Goal: Information Seeking & Learning: Find specific page/section

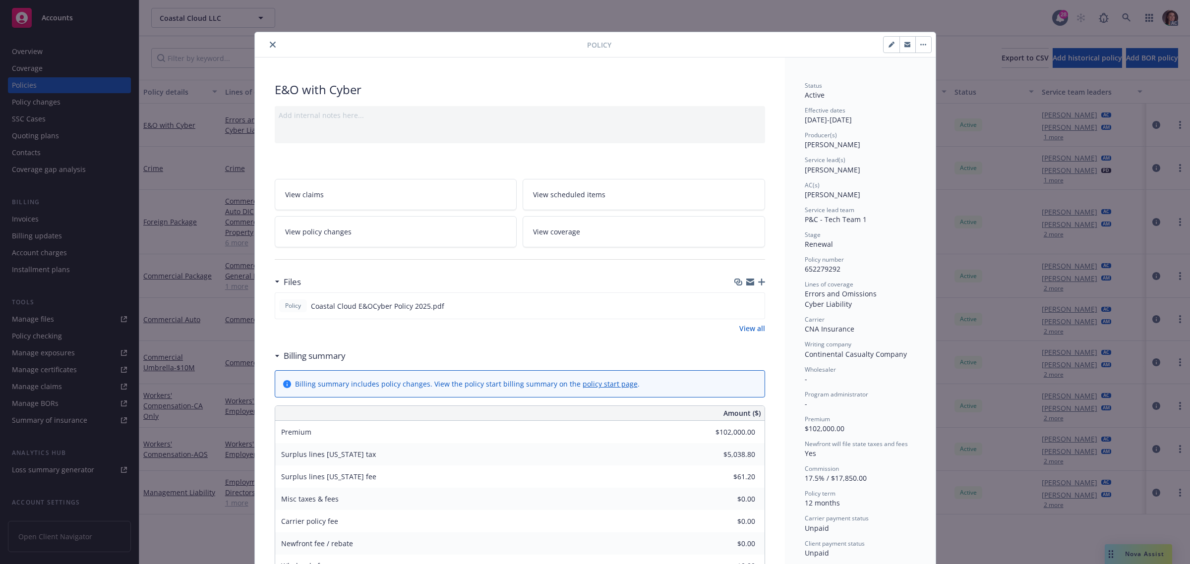
click at [270, 43] on icon "close" at bounding box center [273, 45] width 6 height 6
click at [29, 214] on div "Invoices" at bounding box center [25, 219] width 27 height 16
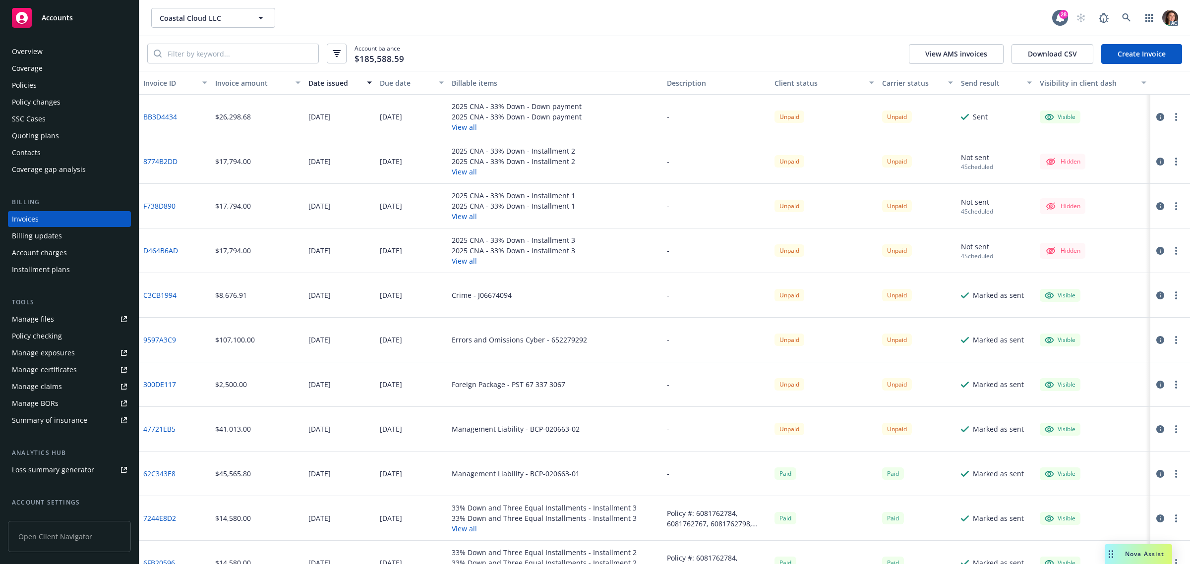
click at [1156, 113] on icon "button" at bounding box center [1160, 117] width 8 height 8
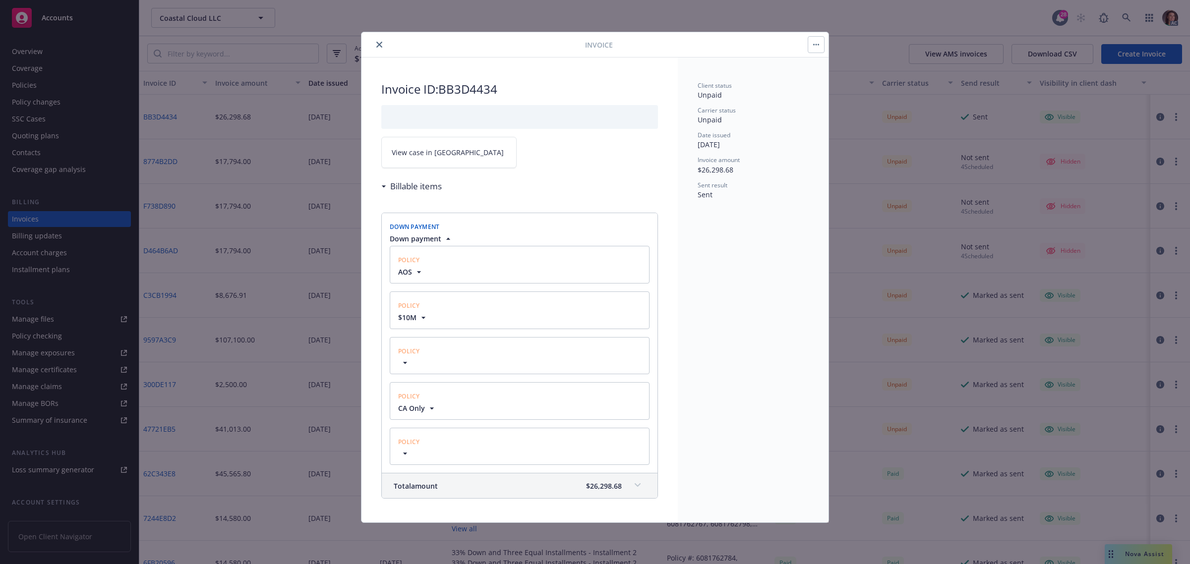
click at [473, 147] on link "View case in SSC" at bounding box center [448, 152] width 135 height 31
click at [381, 43] on icon "close" at bounding box center [379, 45] width 6 height 6
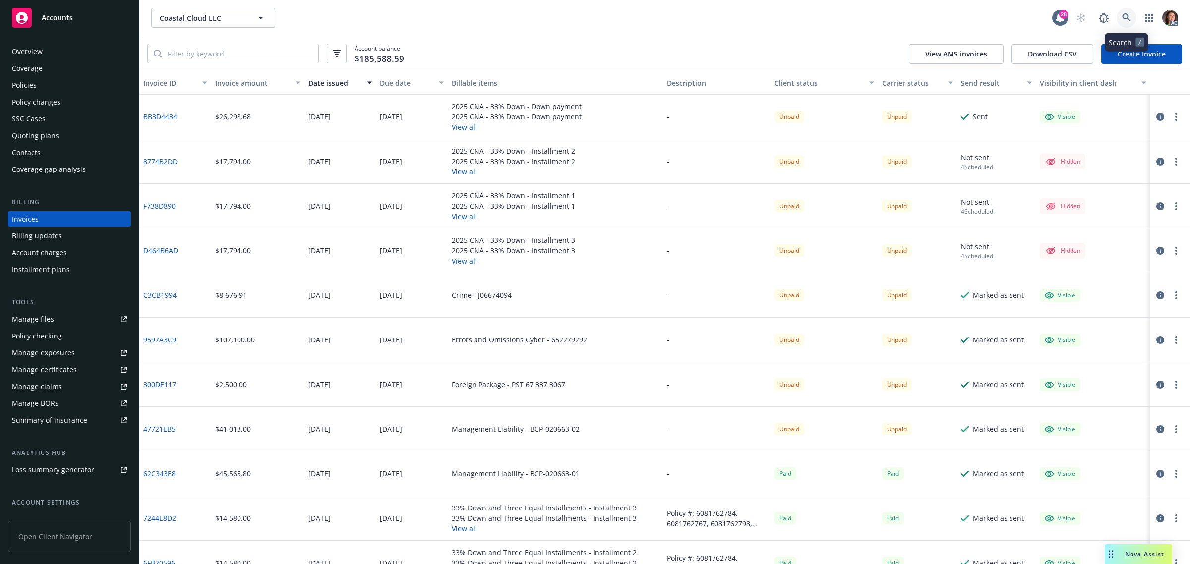
click at [1122, 16] on icon at bounding box center [1126, 17] width 8 height 8
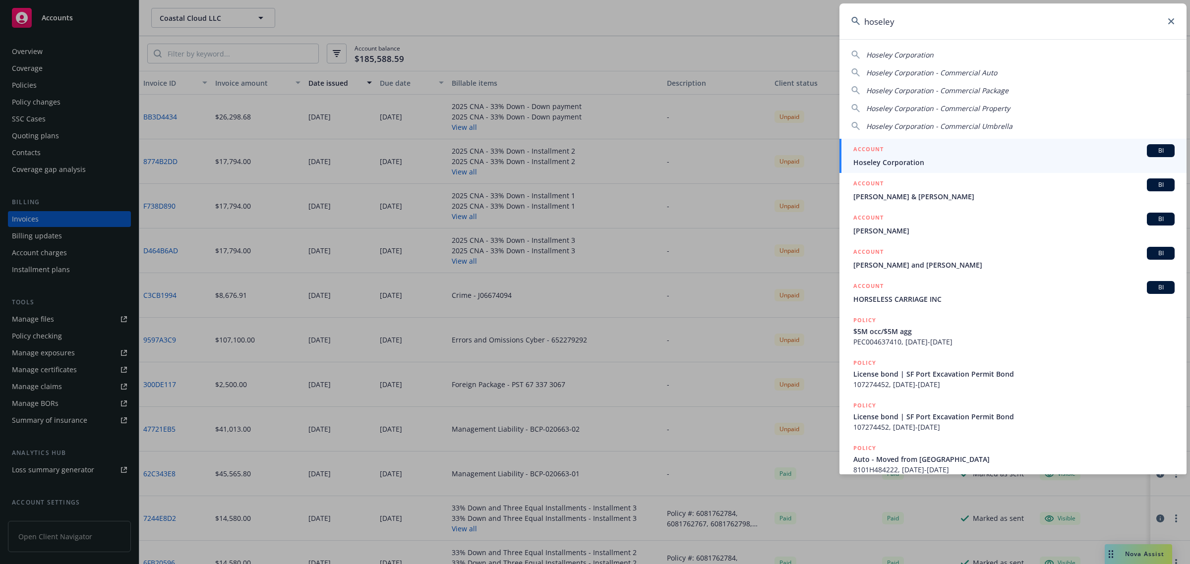
type input "hoseley"
click at [876, 162] on span "Hoseley Corporation" at bounding box center [1013, 162] width 321 height 10
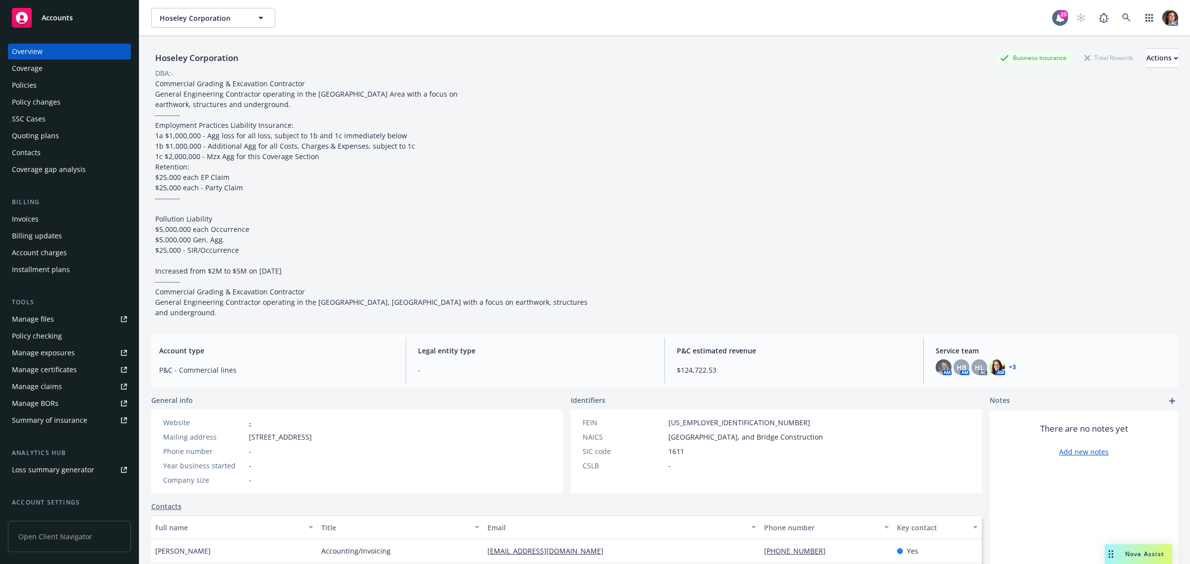
click at [23, 222] on div "Invoices" at bounding box center [25, 219] width 27 height 16
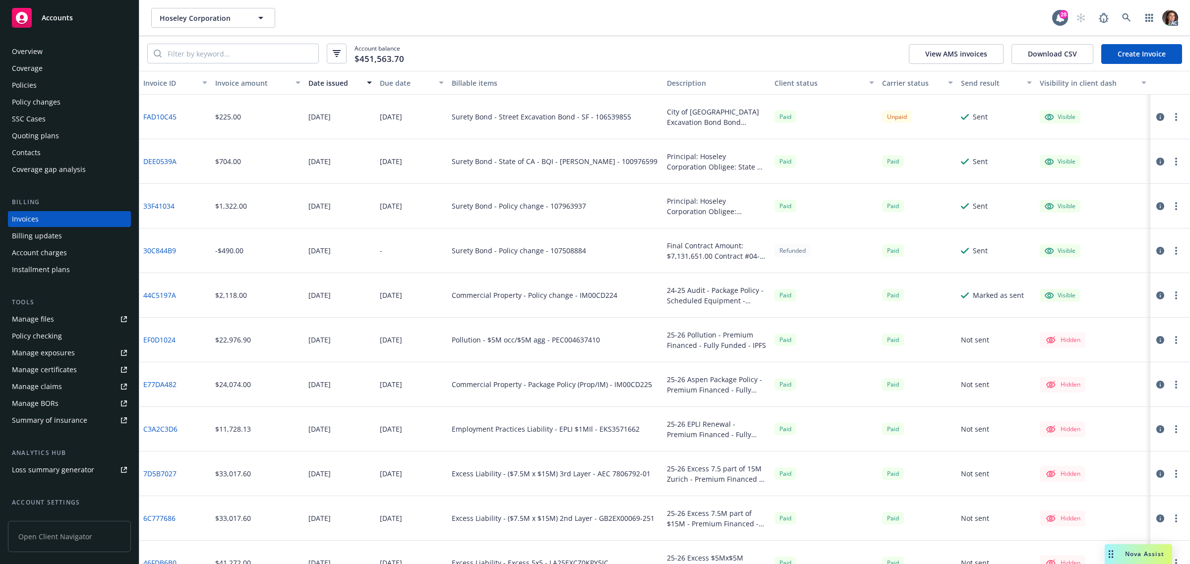
click at [390, 83] on div "Due date" at bounding box center [406, 83] width 53 height 10
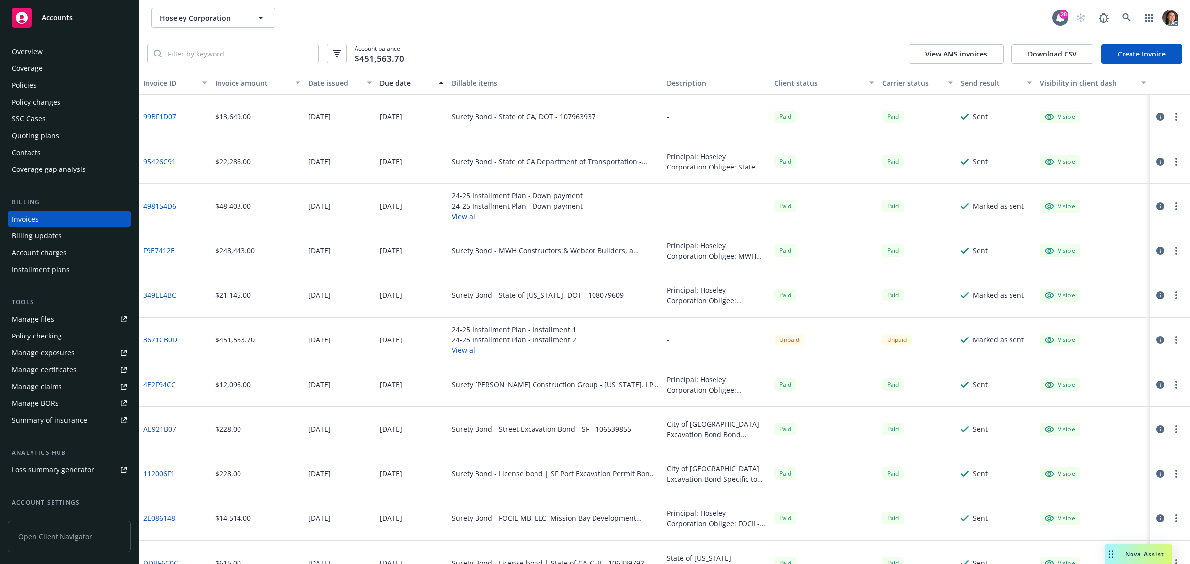
click at [390, 83] on div "Due date" at bounding box center [406, 83] width 53 height 10
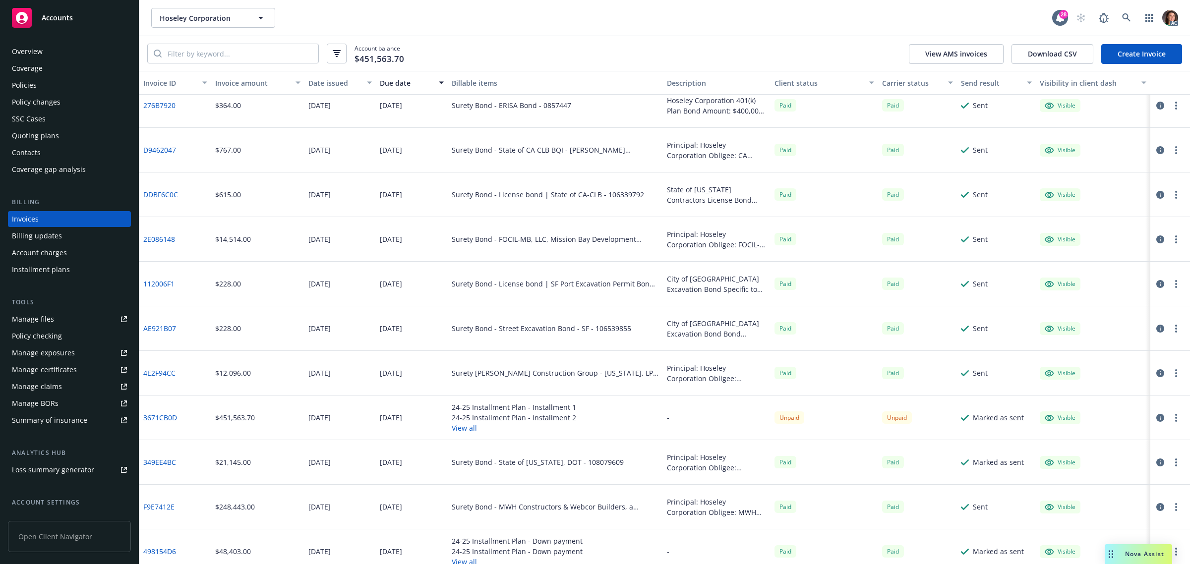
scroll to position [682, 0]
click at [1156, 414] on icon "button" at bounding box center [1160, 417] width 8 height 8
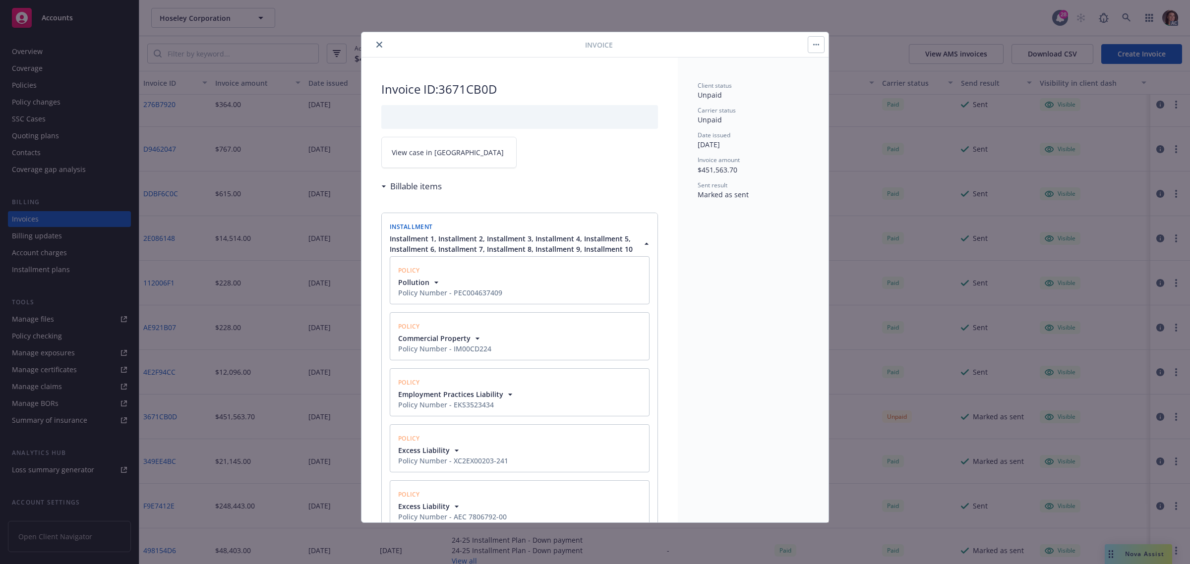
click at [437, 288] on icon "button" at bounding box center [436, 283] width 10 height 10
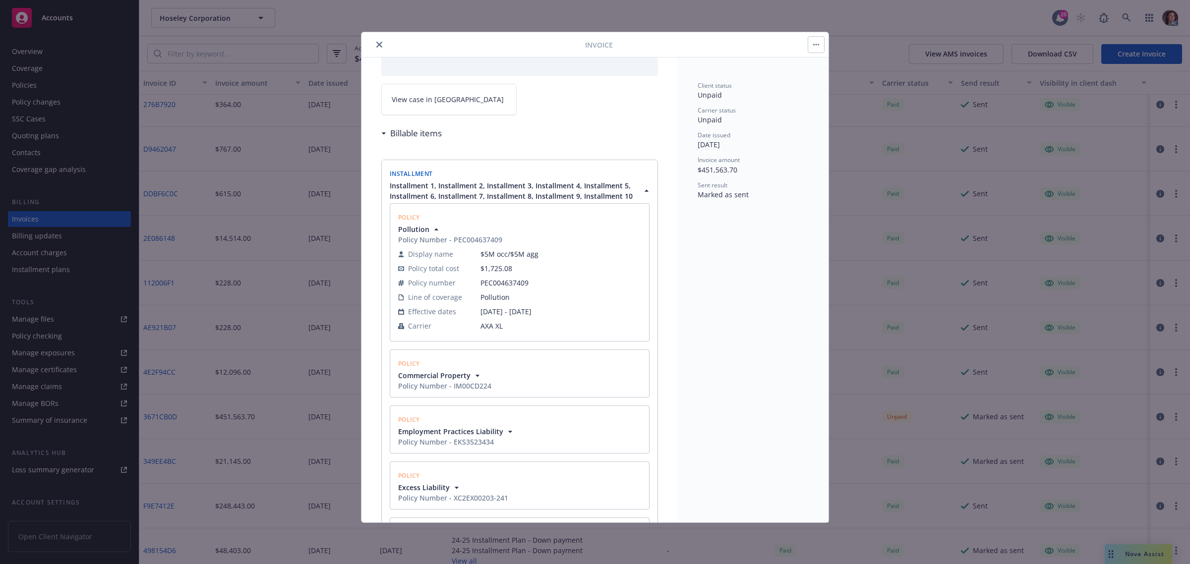
scroll to position [124, 0]
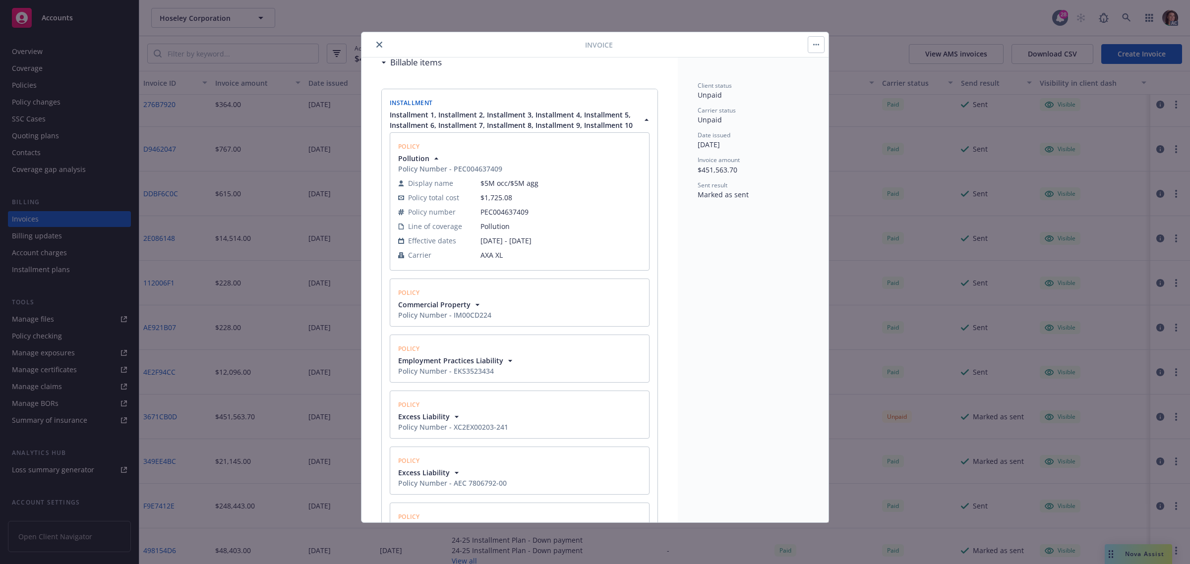
click at [380, 45] on icon "close" at bounding box center [379, 45] width 6 height 6
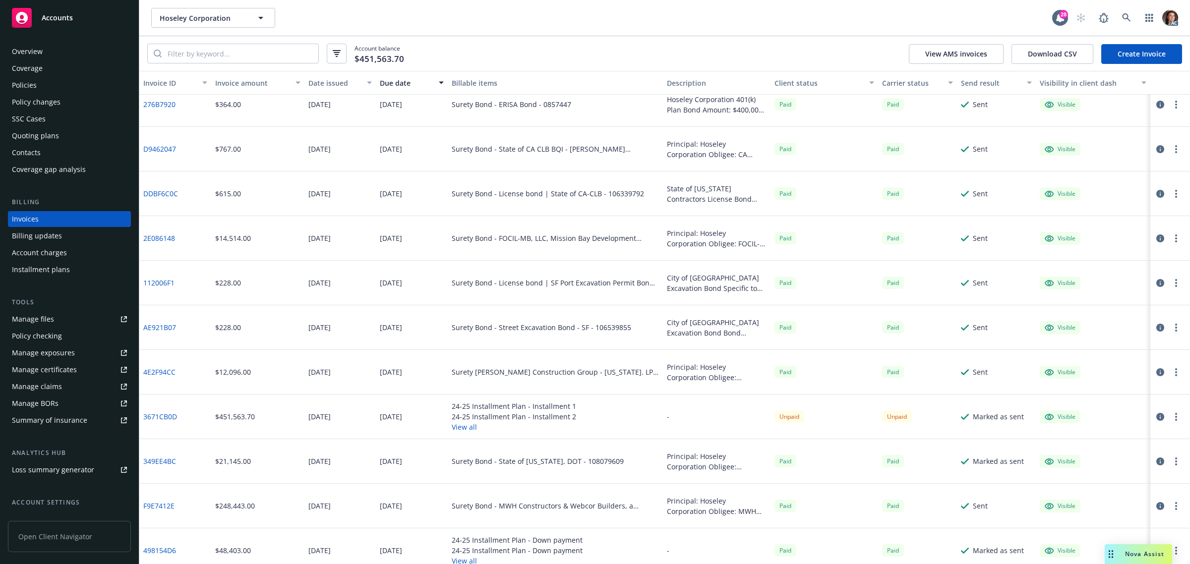
click at [166, 413] on link "3671CB0D" at bounding box center [160, 417] width 34 height 10
click at [1118, 18] on link at bounding box center [1127, 18] width 20 height 20
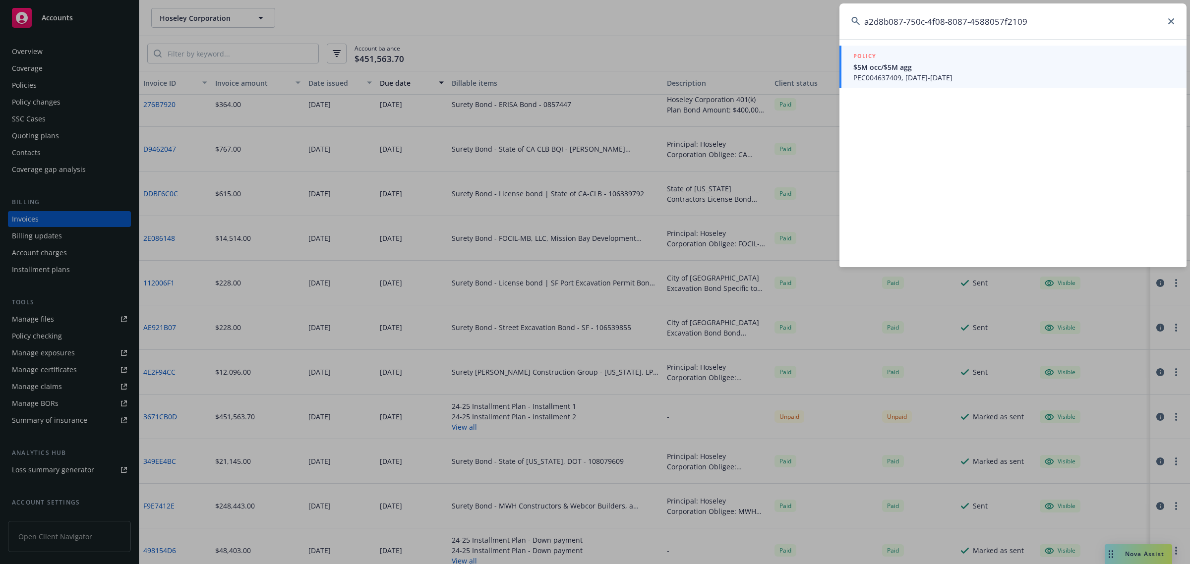
type input "a2d8b087-750c-4f08-8087-4588057f2109"
click at [932, 66] on span "$5M occ/$5M agg" at bounding box center [1013, 67] width 321 height 10
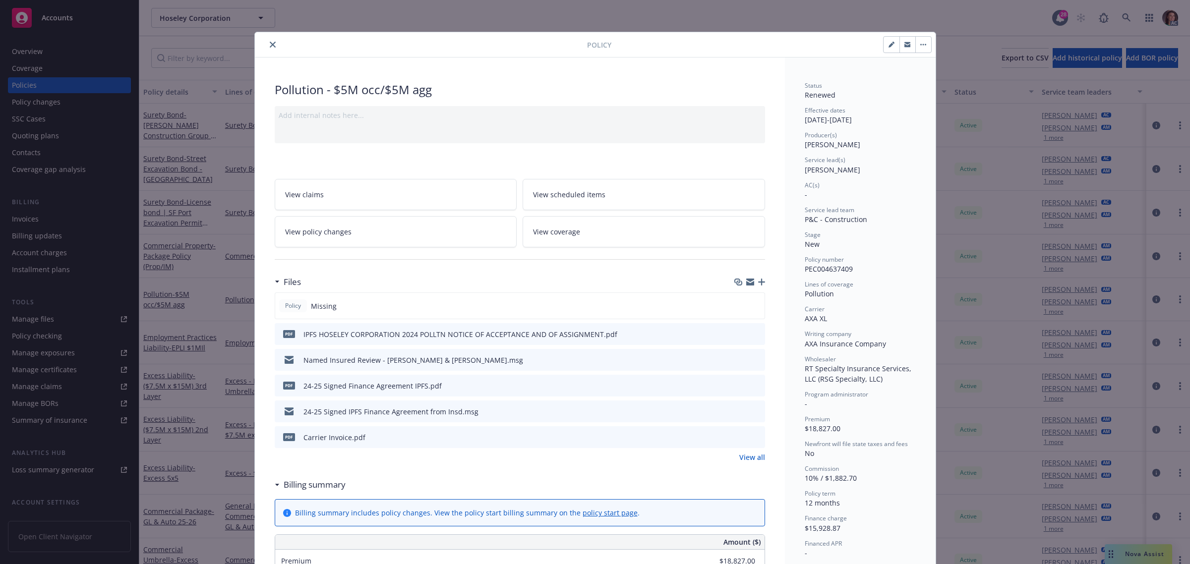
click at [270, 45] on icon "close" at bounding box center [273, 45] width 6 height 6
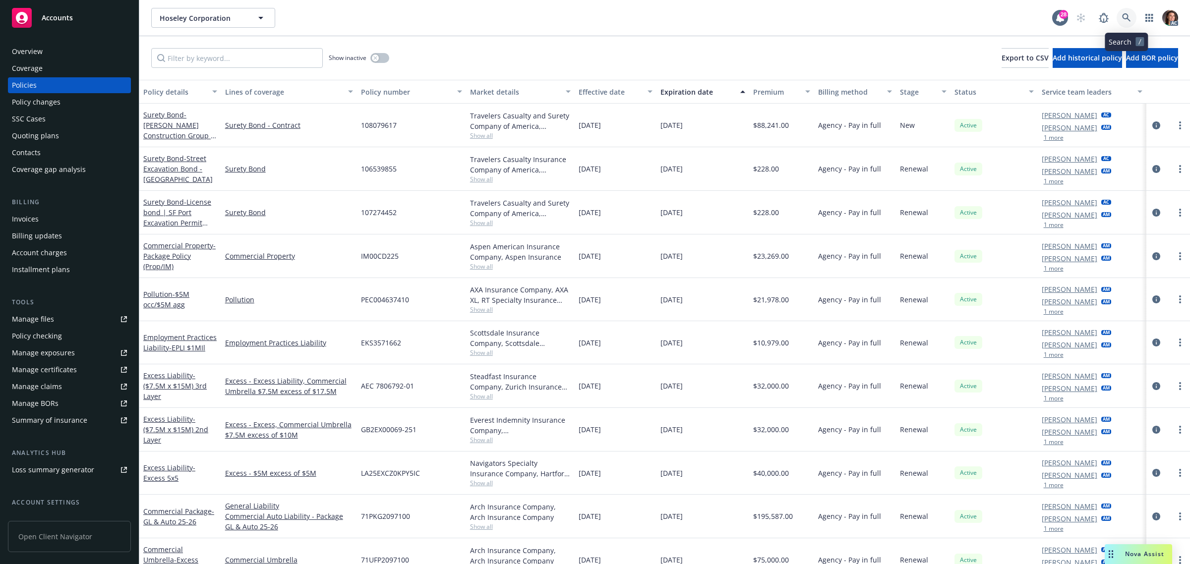
click at [1122, 13] on icon at bounding box center [1126, 17] width 9 height 9
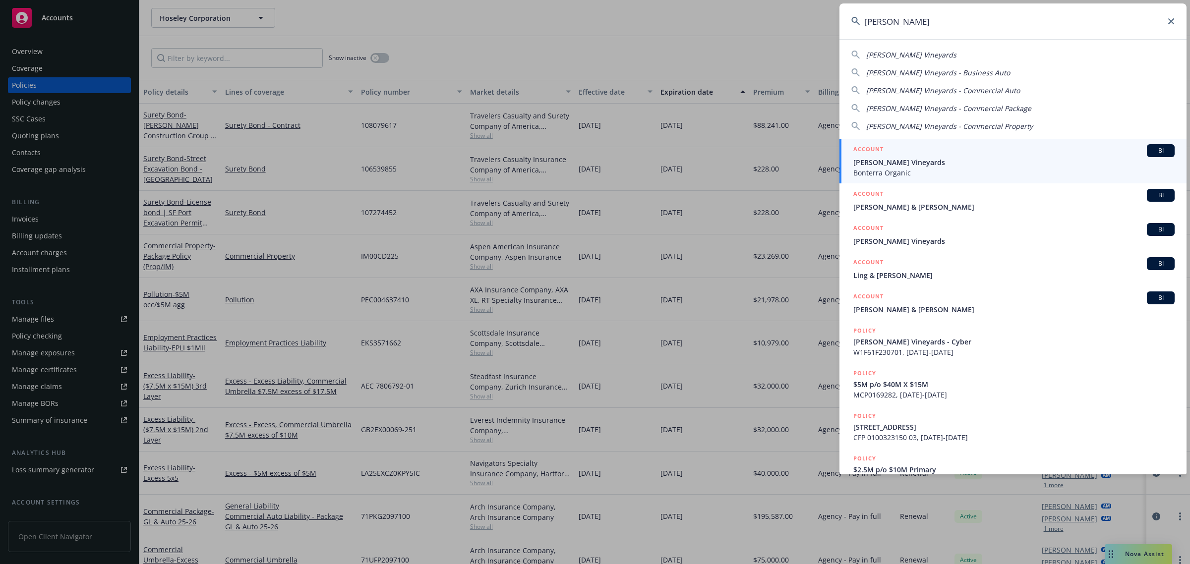
type input "fetzer vin"
click at [868, 169] on span "Bonterra Organic" at bounding box center [1013, 173] width 321 height 10
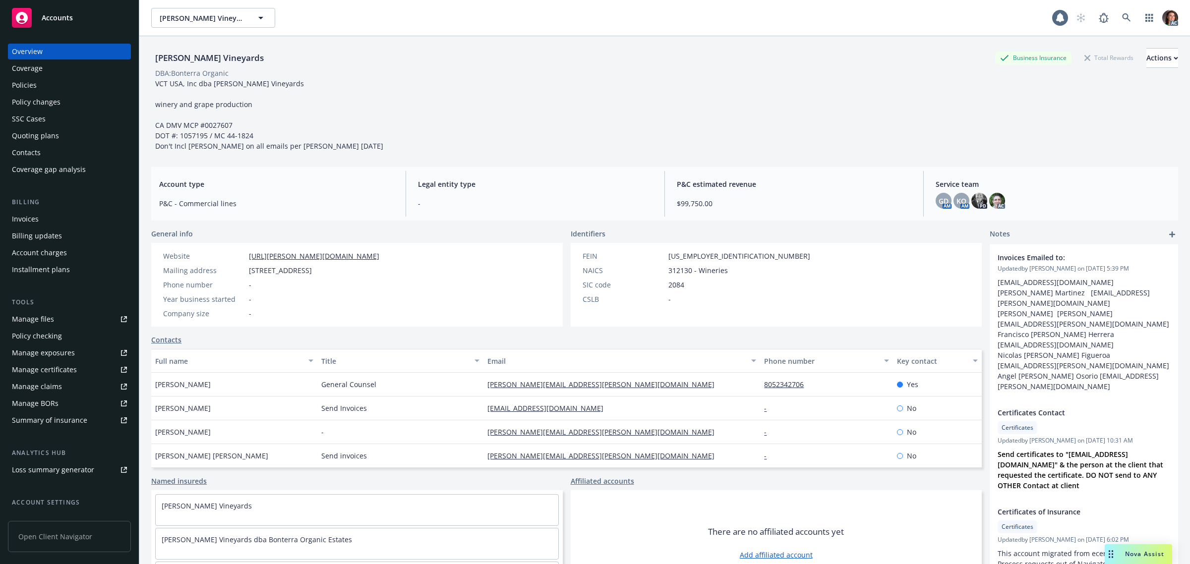
click at [37, 222] on div "Invoices" at bounding box center [25, 219] width 27 height 16
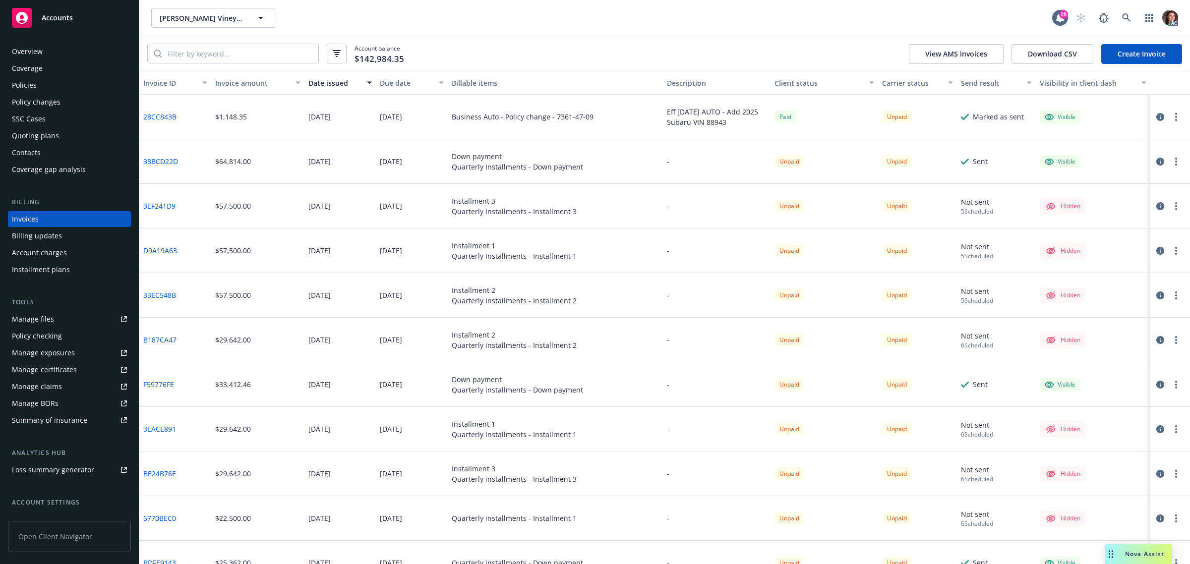
click at [390, 86] on div "Due date" at bounding box center [406, 83] width 53 height 10
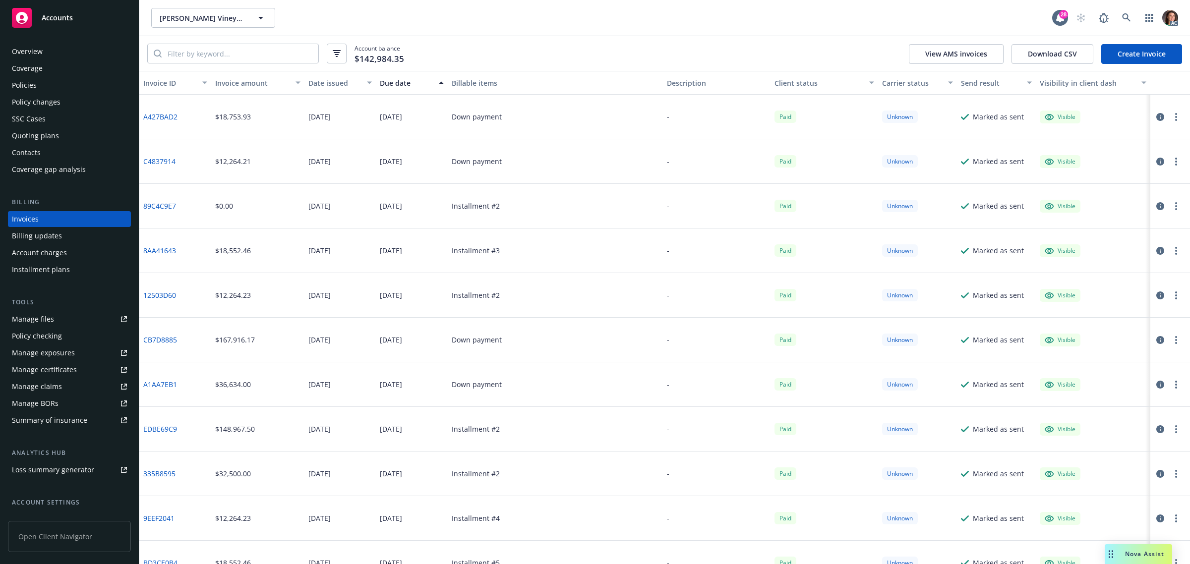
click at [388, 82] on div "Due date" at bounding box center [406, 83] width 53 height 10
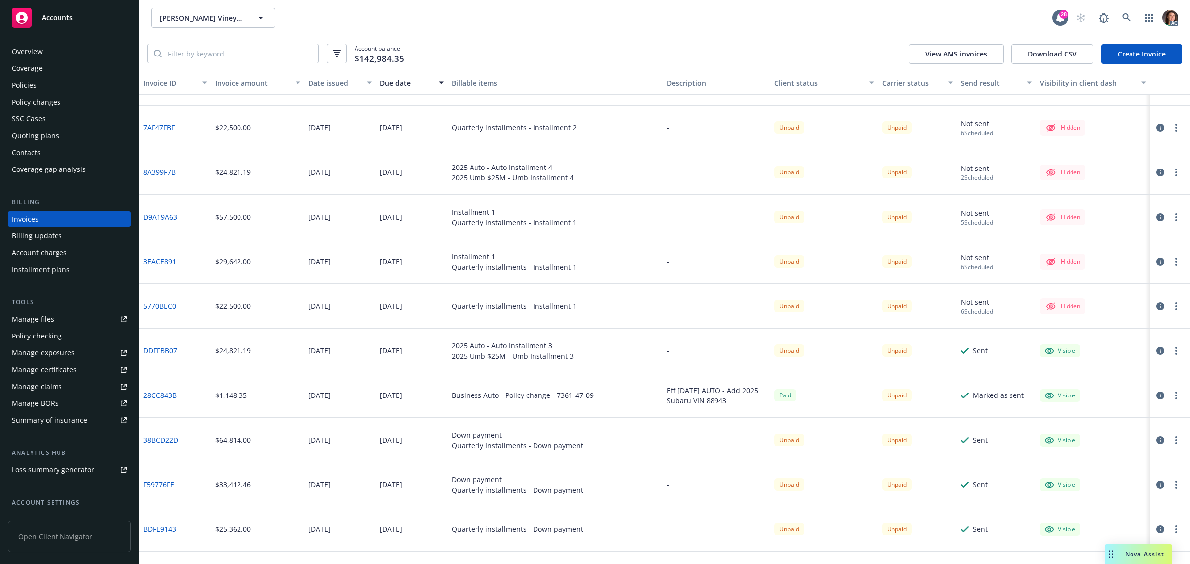
scroll to position [248, 0]
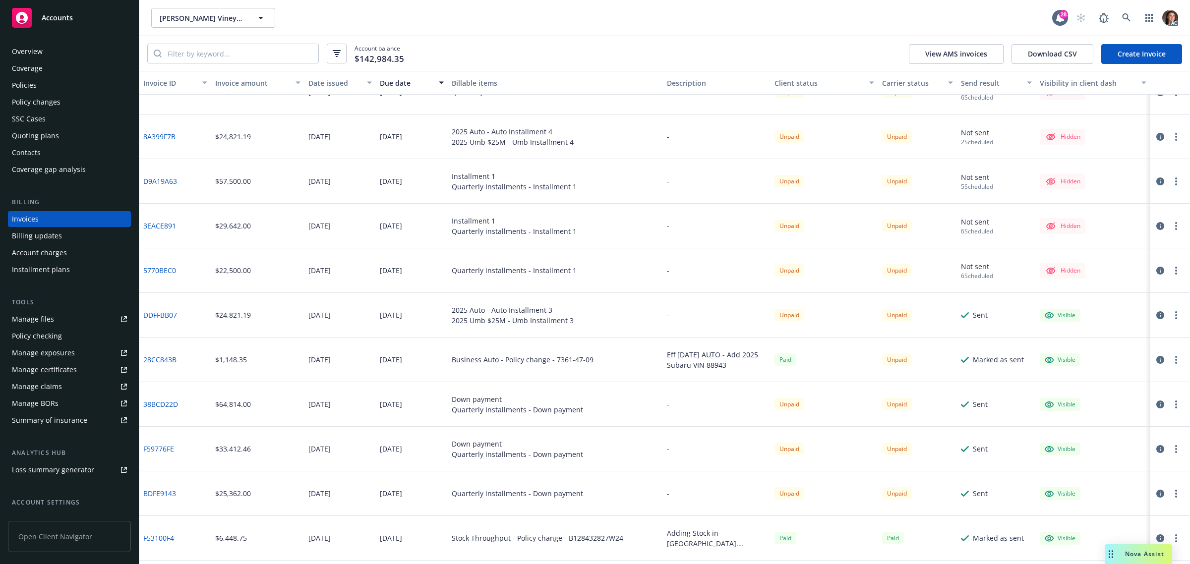
click at [174, 401] on link "38BCD22D" at bounding box center [160, 404] width 35 height 10
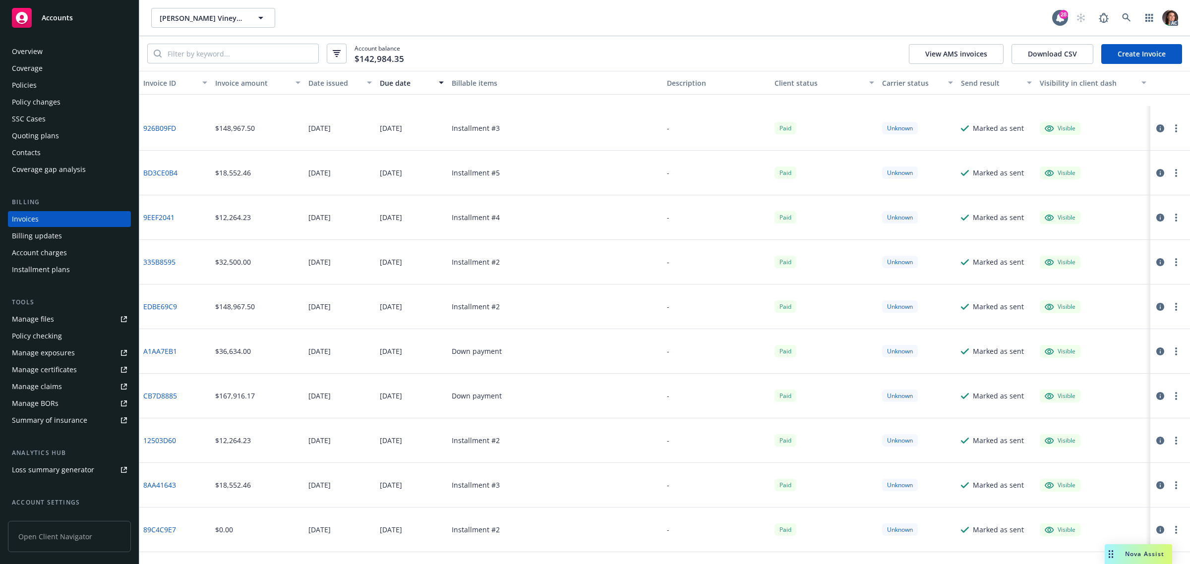
scroll to position [3681, 0]
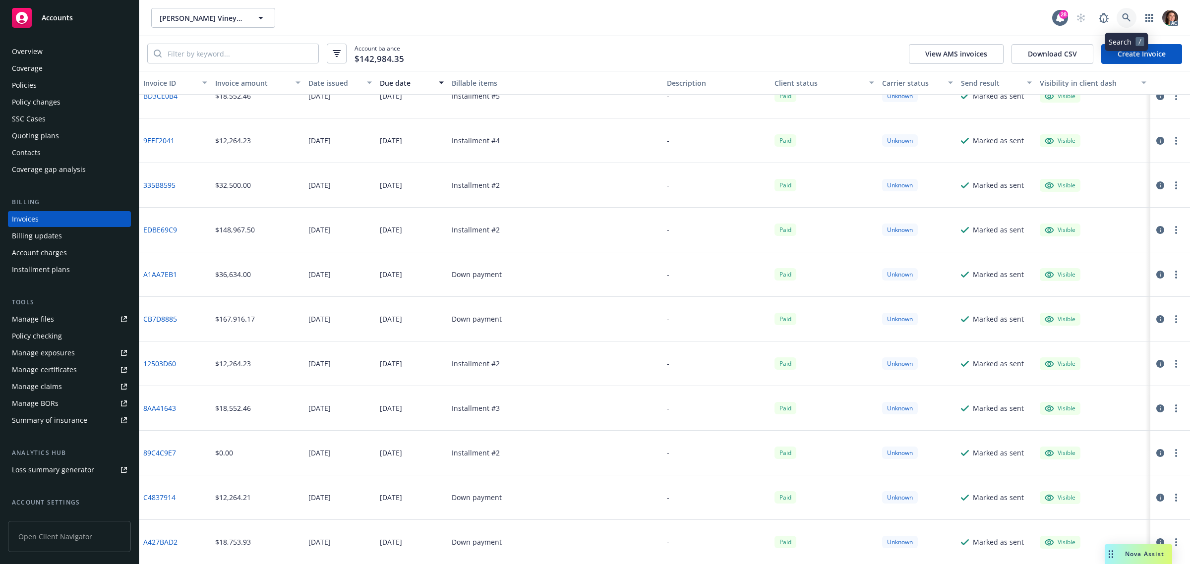
click at [1127, 16] on icon at bounding box center [1126, 17] width 9 height 9
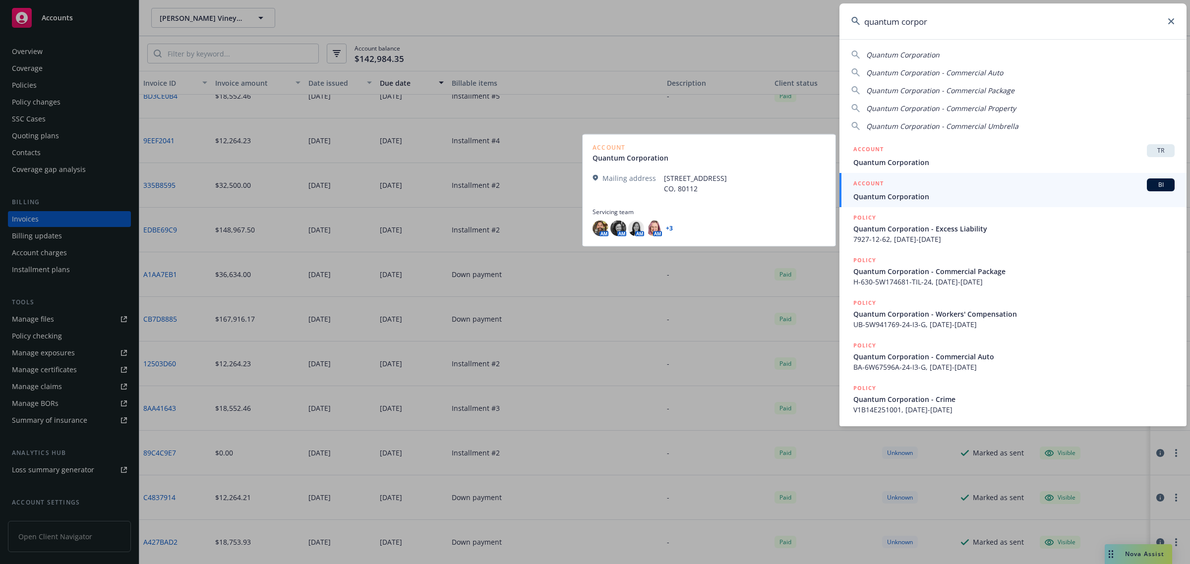
type input "quantum corpor"
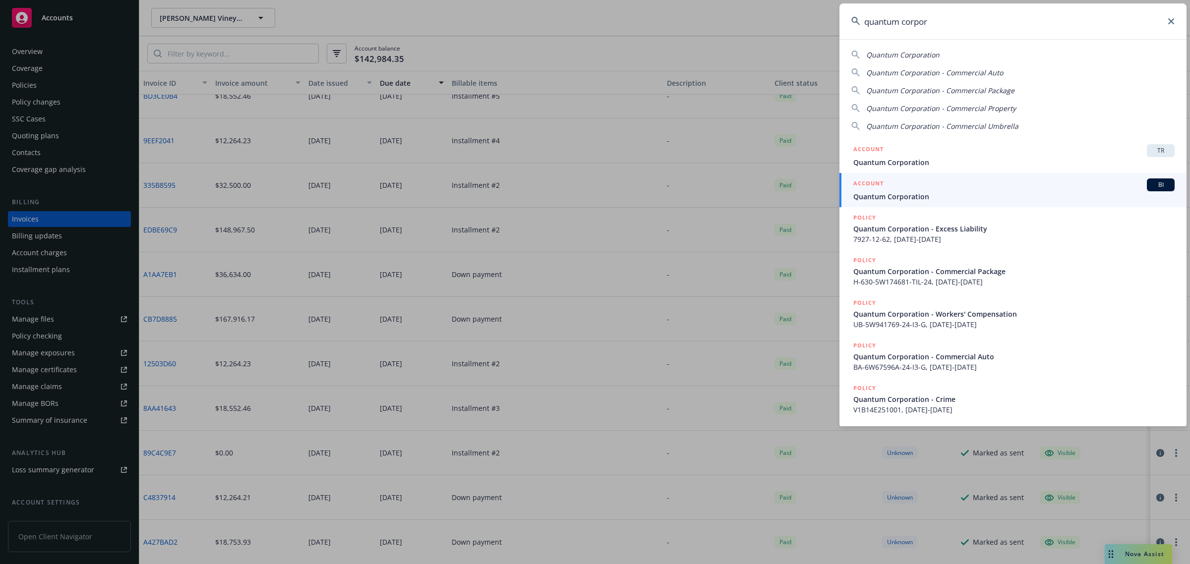
click at [893, 193] on span "Quantum Corporation" at bounding box center [1013, 196] width 321 height 10
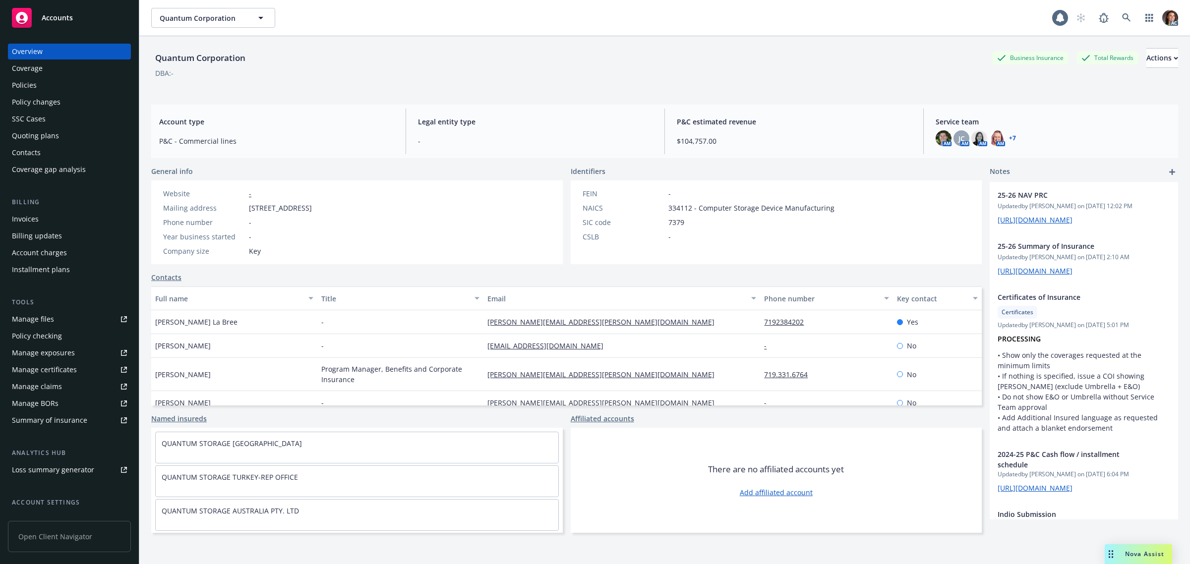
click at [41, 219] on div "Invoices" at bounding box center [69, 219] width 115 height 16
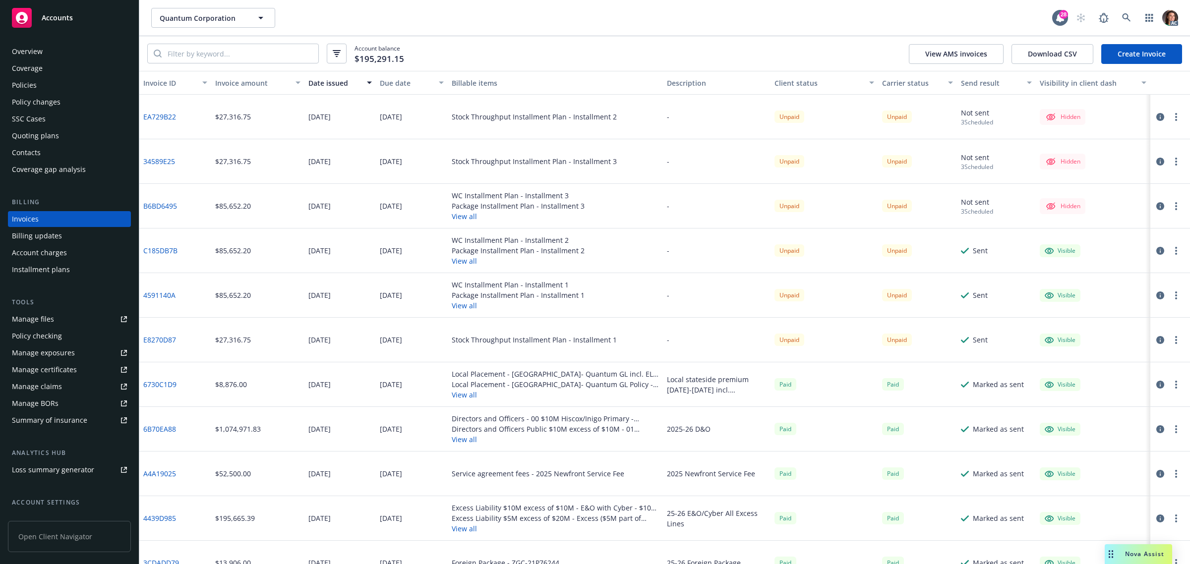
click at [398, 87] on div "Due date" at bounding box center [406, 83] width 53 height 10
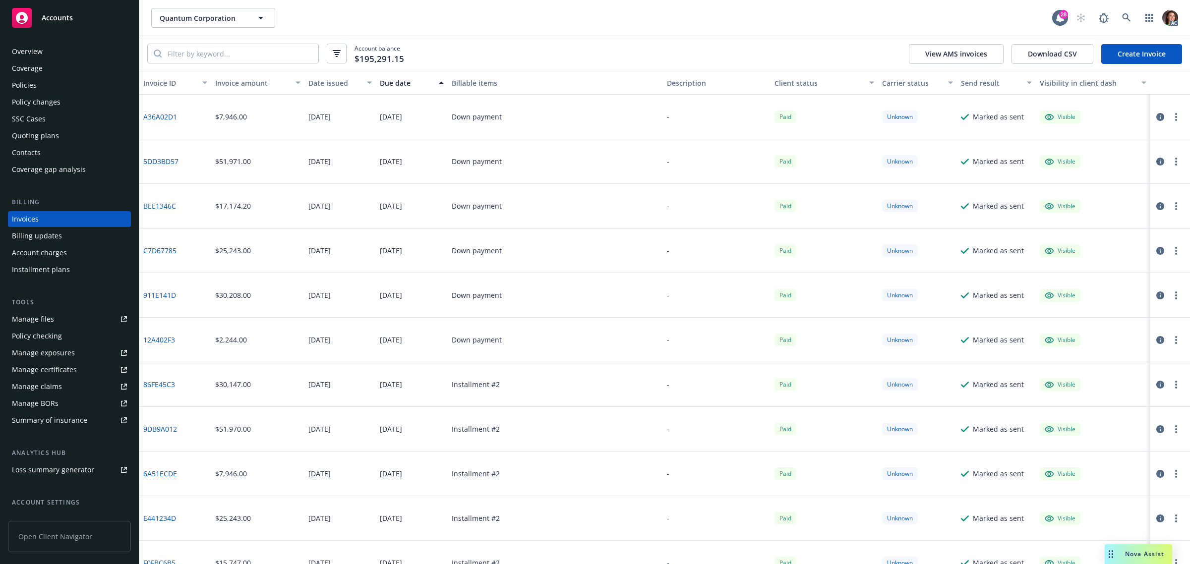
click at [401, 82] on div "Due date" at bounding box center [406, 83] width 53 height 10
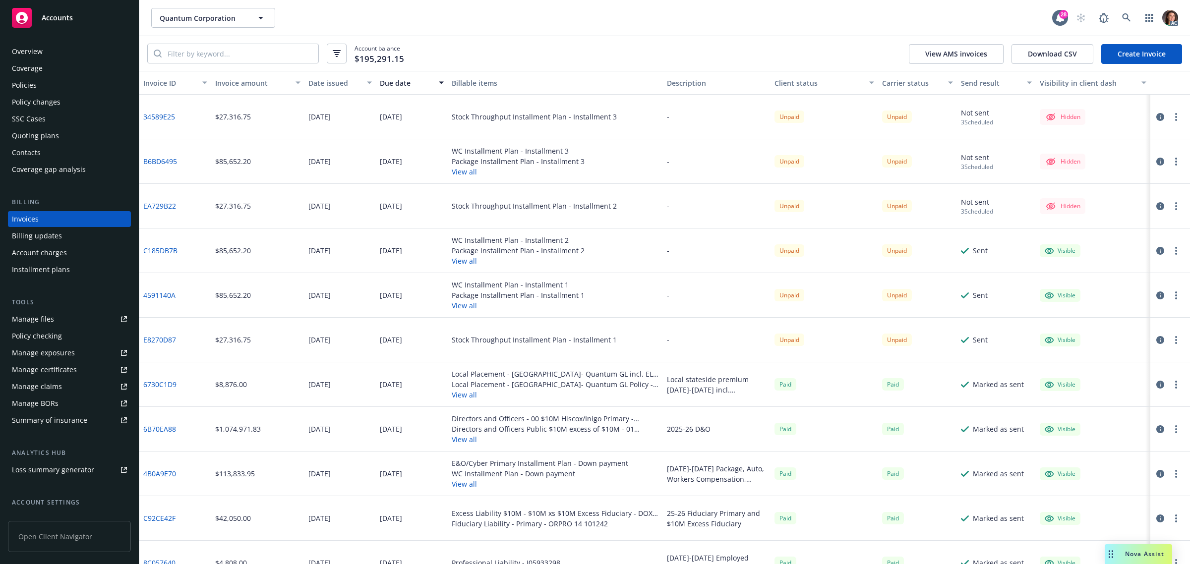
click at [162, 337] on link "E8270D87" at bounding box center [159, 340] width 33 height 10
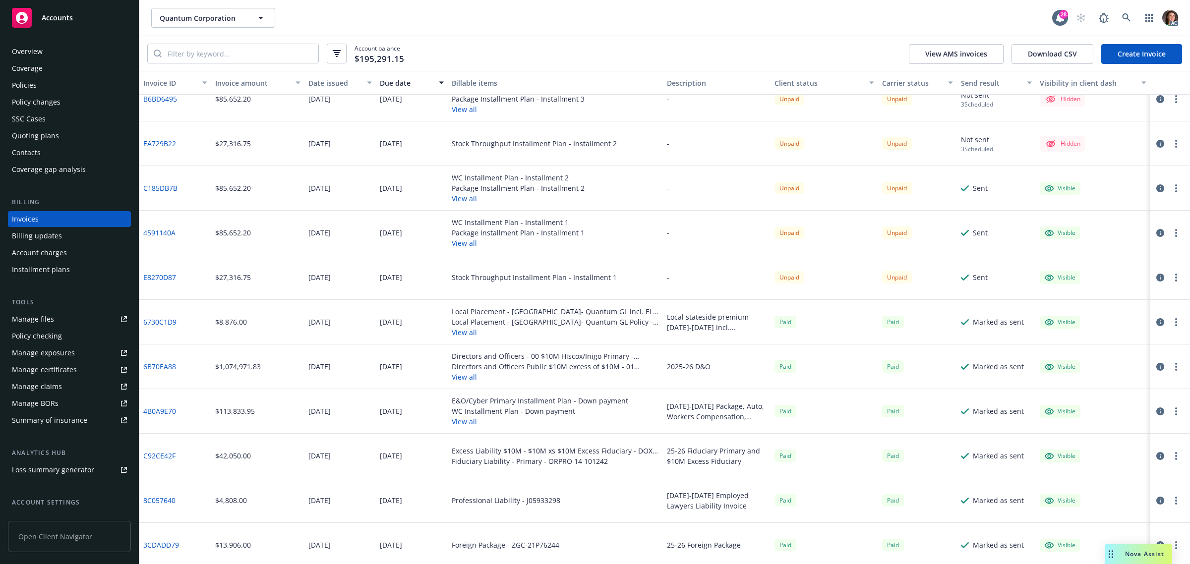
scroll to position [124, 0]
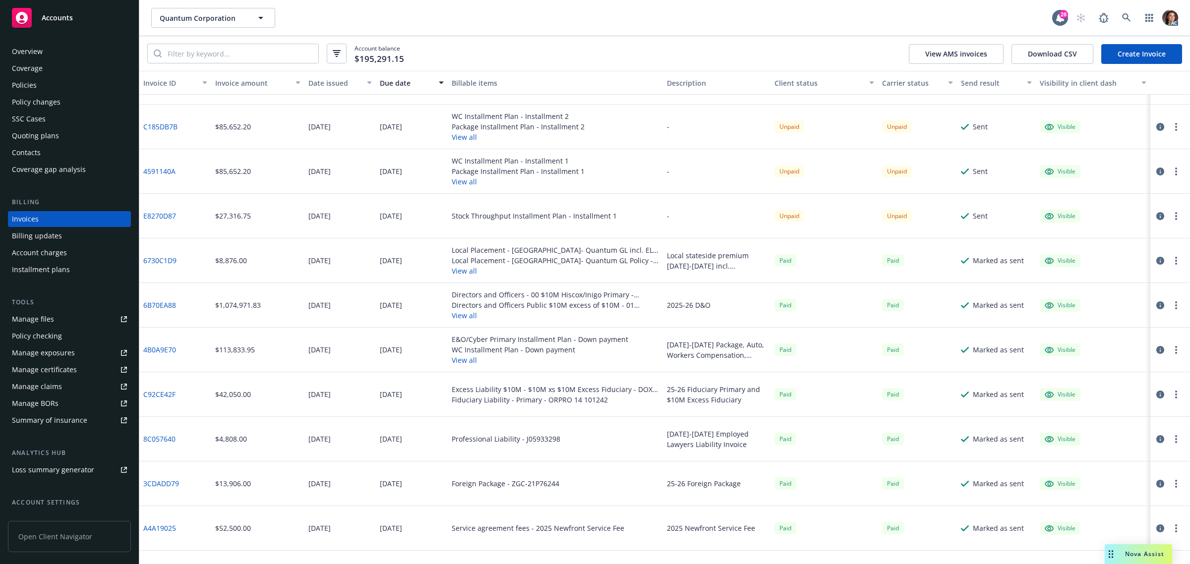
click at [455, 271] on button "View all" at bounding box center [555, 271] width 207 height 10
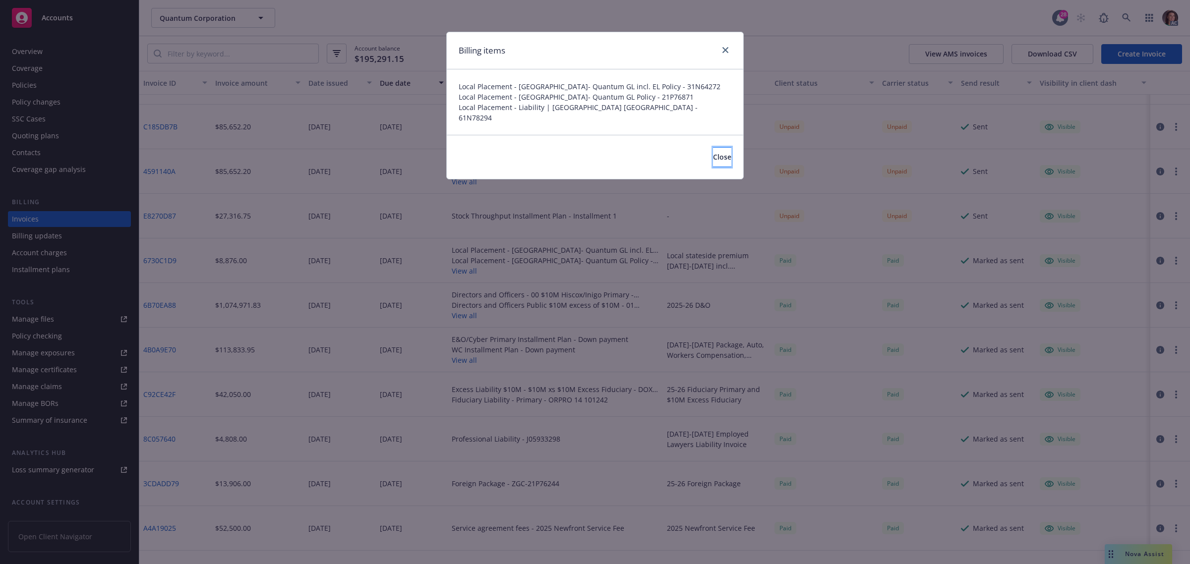
click at [713, 157] on button "Close" at bounding box center [722, 157] width 18 height 20
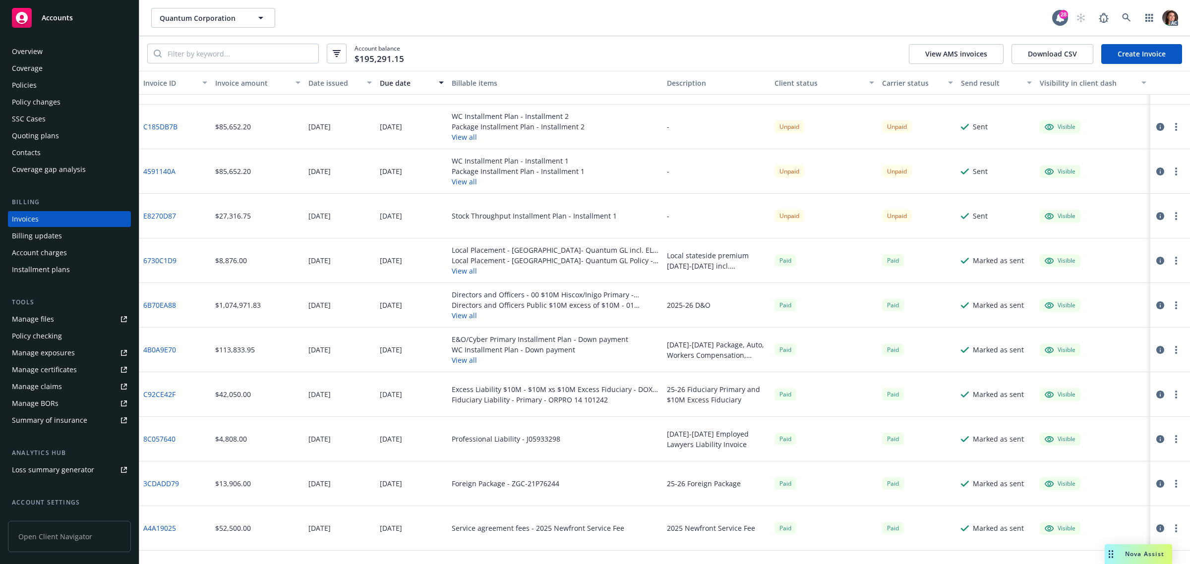
click at [462, 361] on button "View all" at bounding box center [540, 360] width 177 height 10
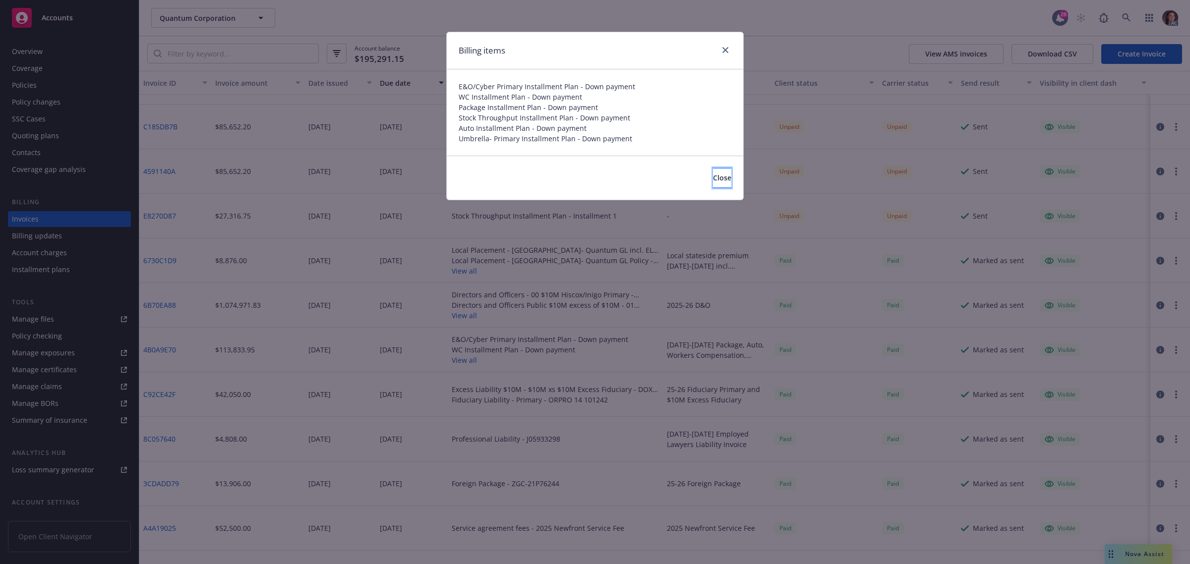
click at [713, 178] on span "Close" at bounding box center [722, 177] width 18 height 9
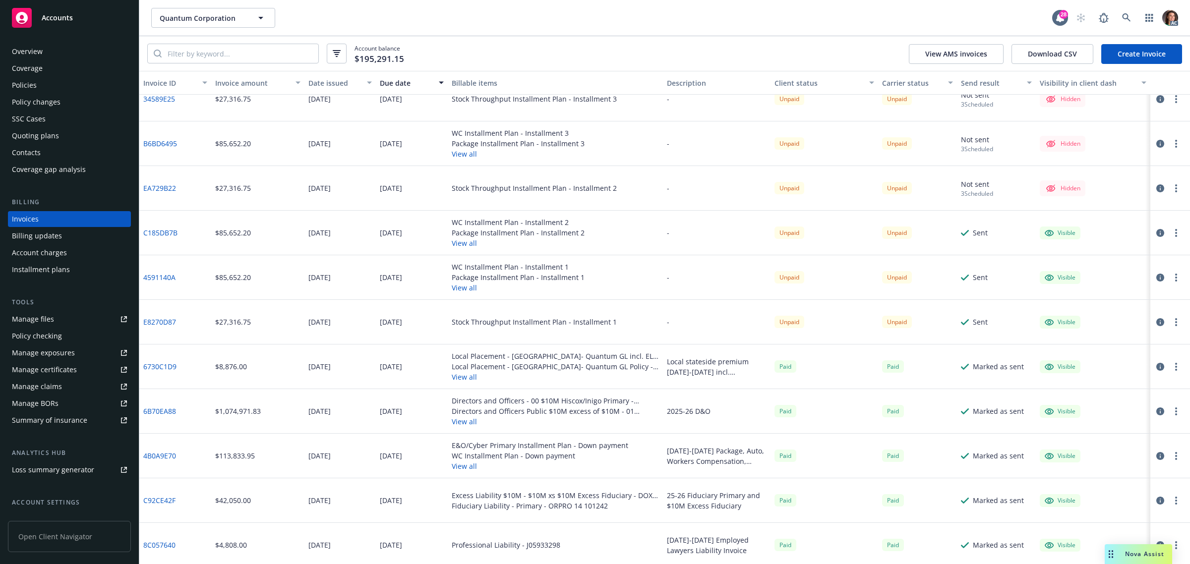
scroll to position [0, 0]
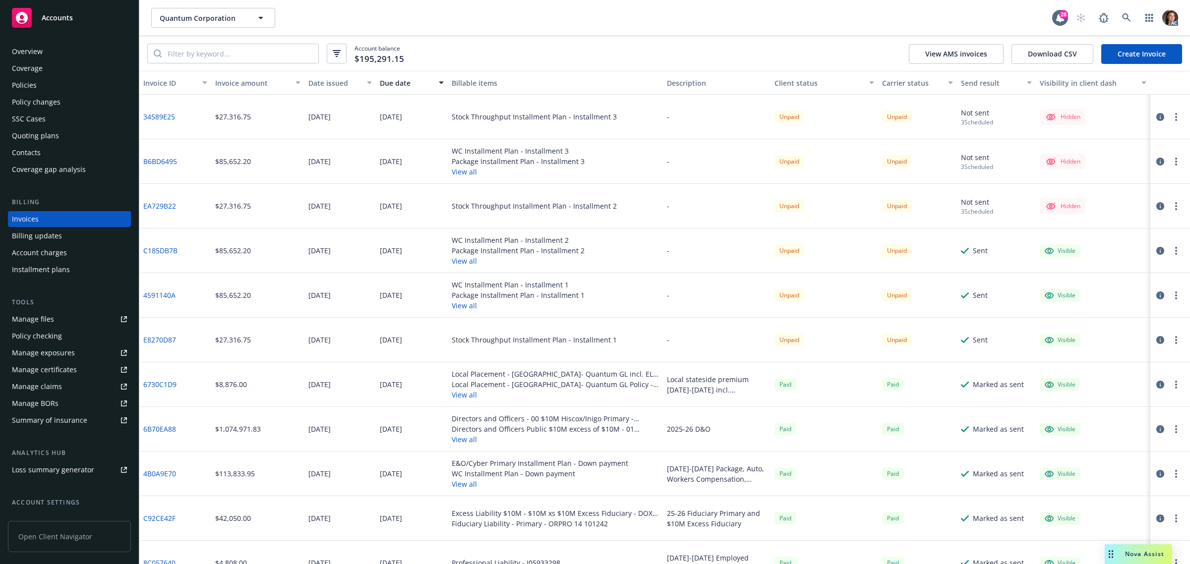
click at [163, 163] on link "B6BD6495" at bounding box center [160, 161] width 34 height 10
click at [1120, 13] on link at bounding box center [1127, 18] width 20 height 20
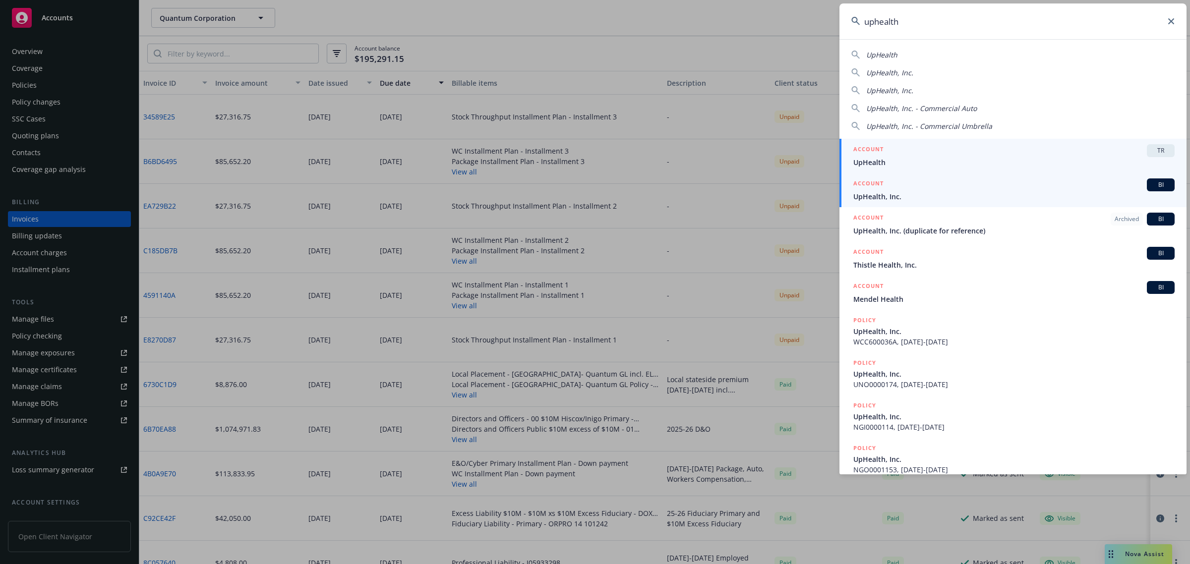
type input "uphealth"
click at [911, 195] on span "UpHealth, Inc." at bounding box center [1013, 196] width 321 height 10
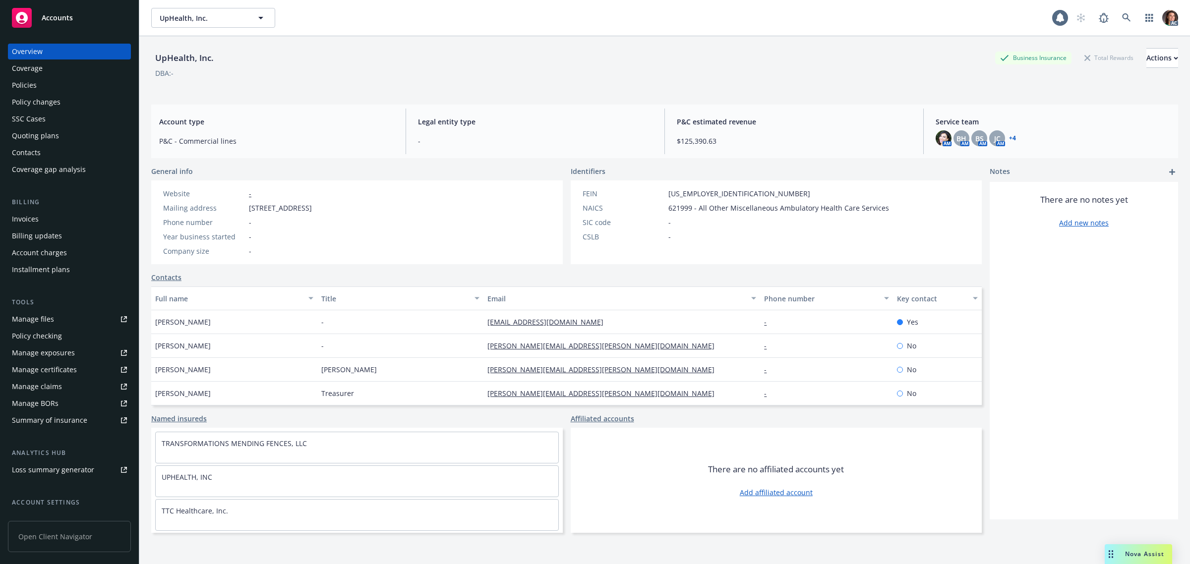
click at [26, 216] on div "Invoices" at bounding box center [25, 219] width 27 height 16
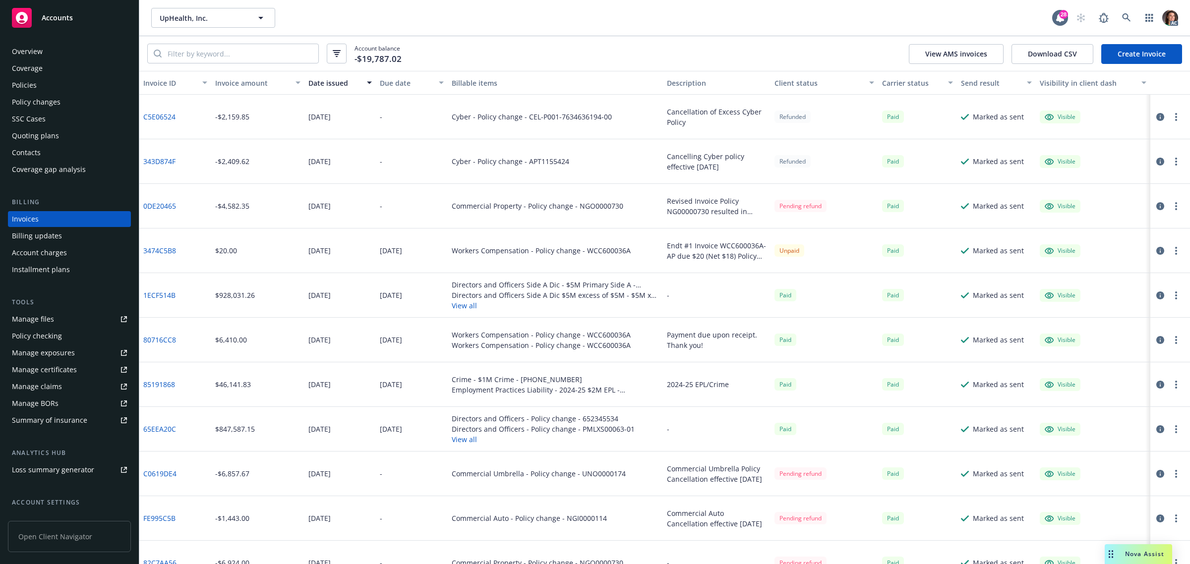
click at [402, 80] on div "Due date" at bounding box center [406, 83] width 53 height 10
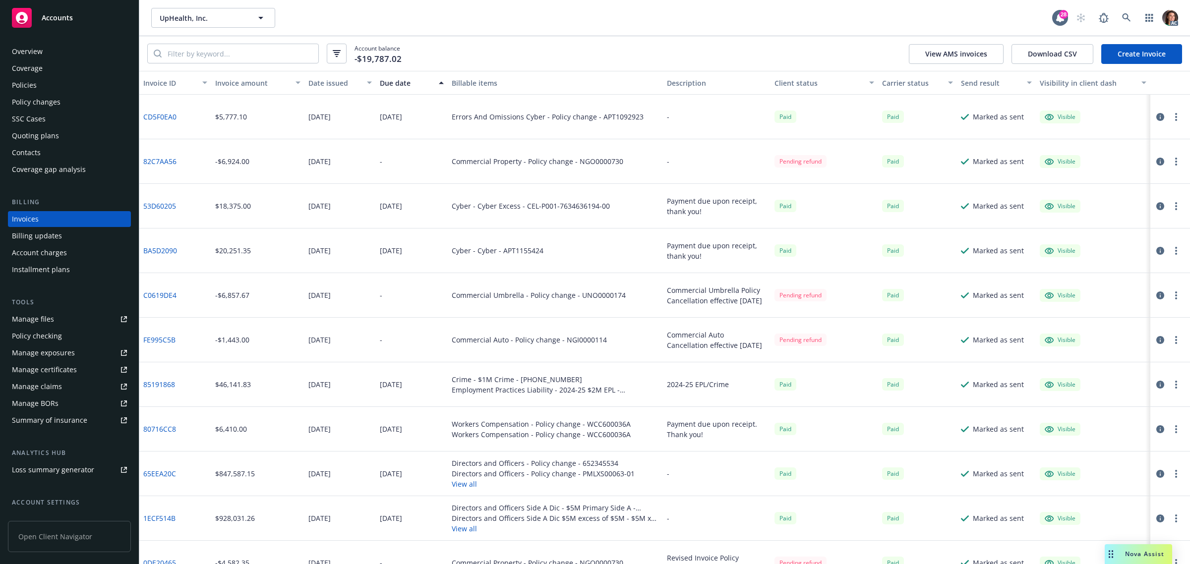
click at [401, 80] on div "Due date" at bounding box center [406, 83] width 53 height 10
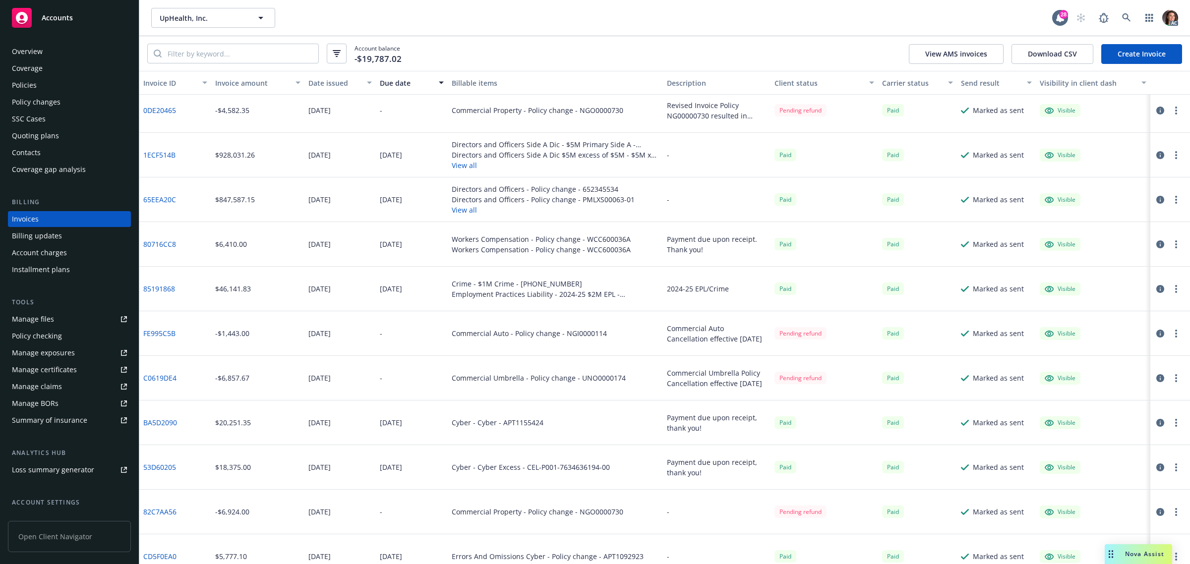
scroll to position [155, 0]
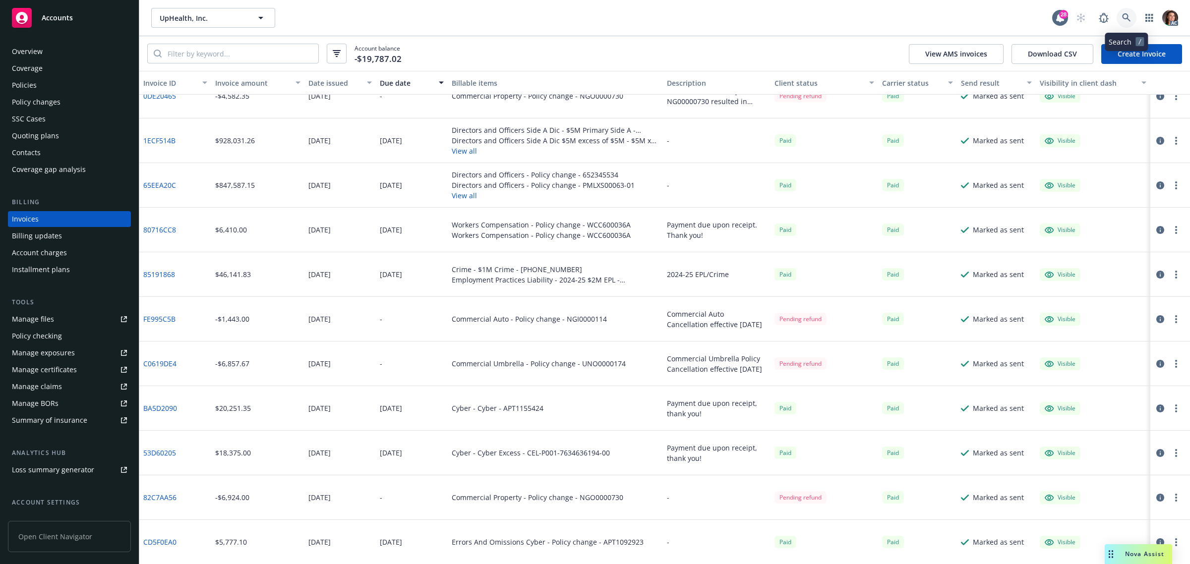
click at [1124, 17] on icon at bounding box center [1126, 17] width 9 height 9
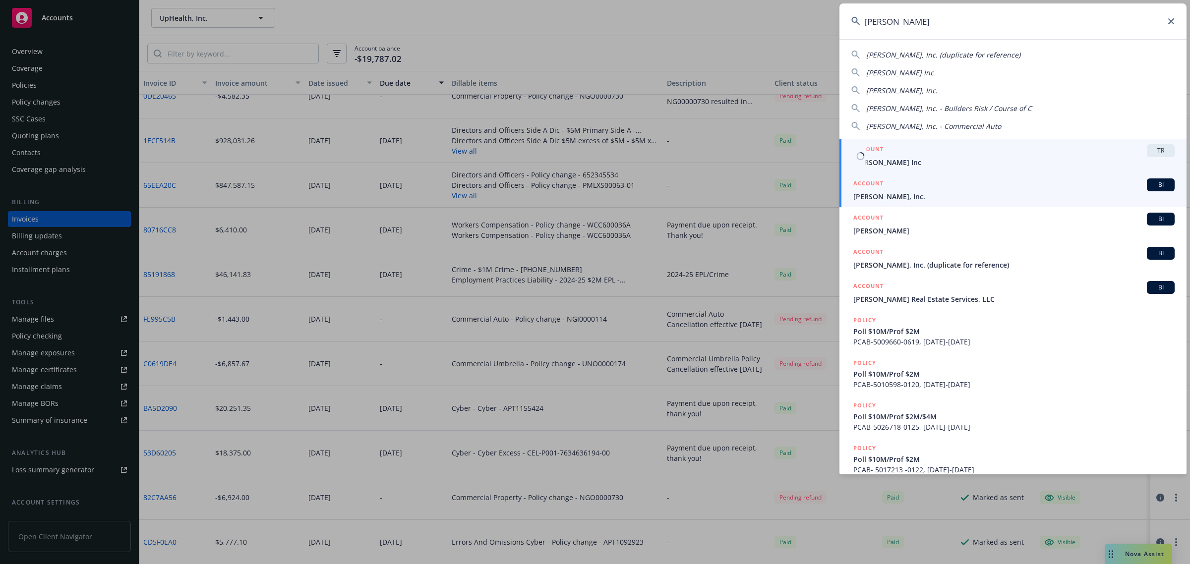
type input "gordon n."
click at [901, 196] on span "Gordon N. Ball, Inc." at bounding box center [1013, 196] width 321 height 10
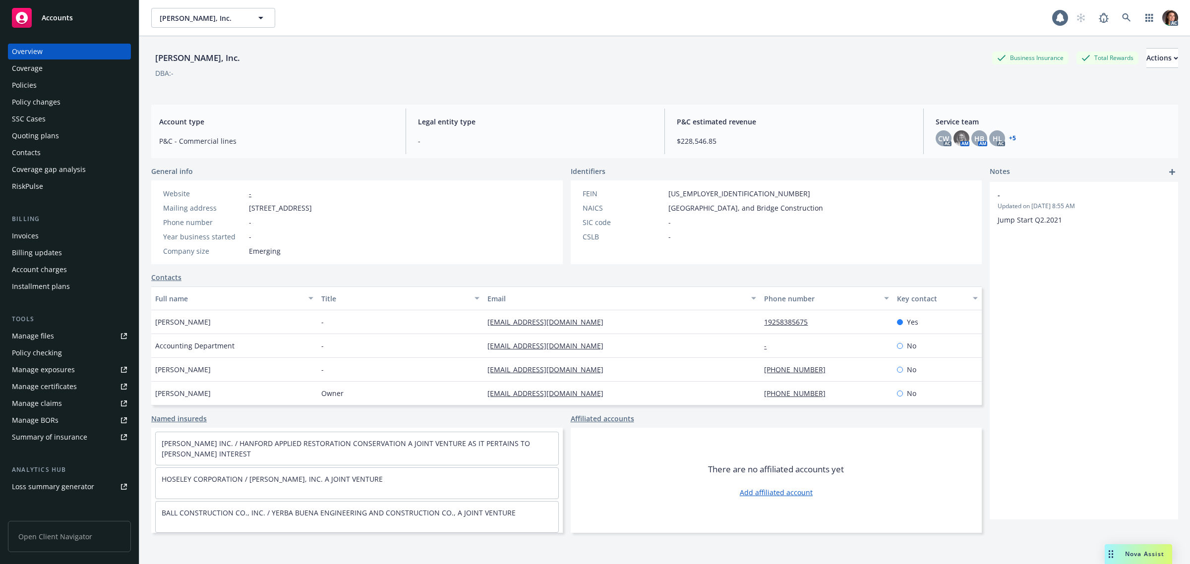
click at [30, 87] on div "Policies" at bounding box center [24, 85] width 25 height 16
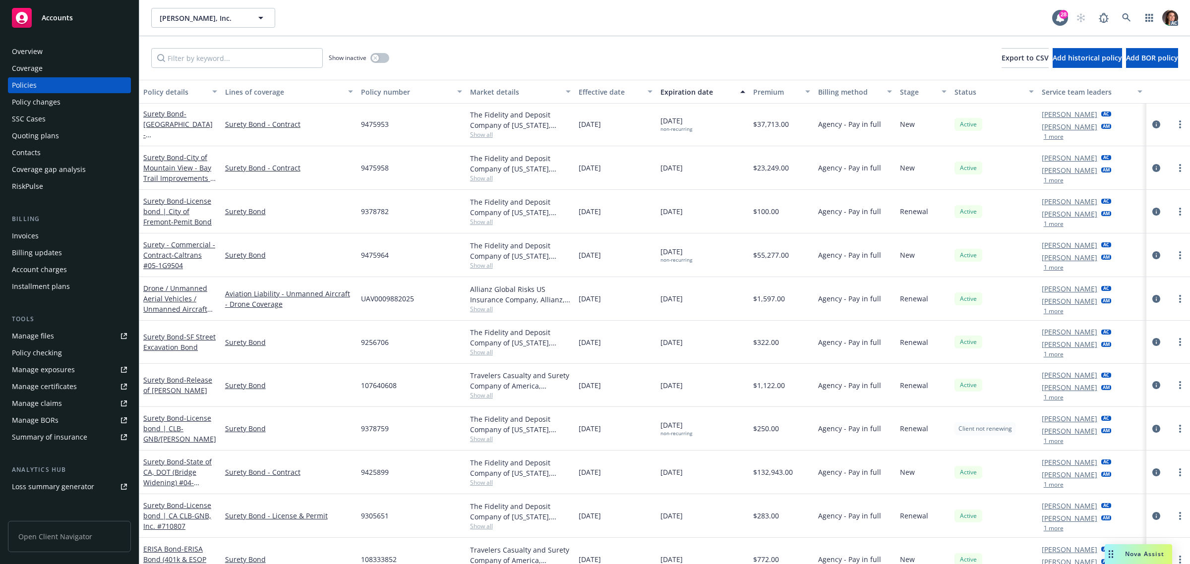
scroll to position [755, 0]
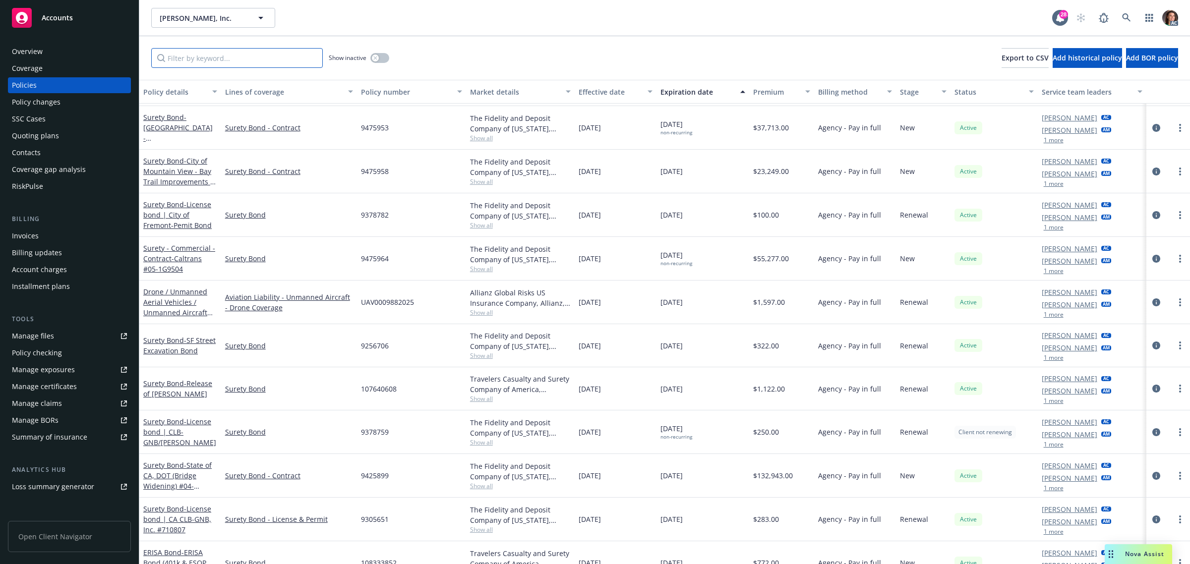
click at [221, 57] on input "Filter by keyword..." at bounding box center [237, 58] width 172 height 20
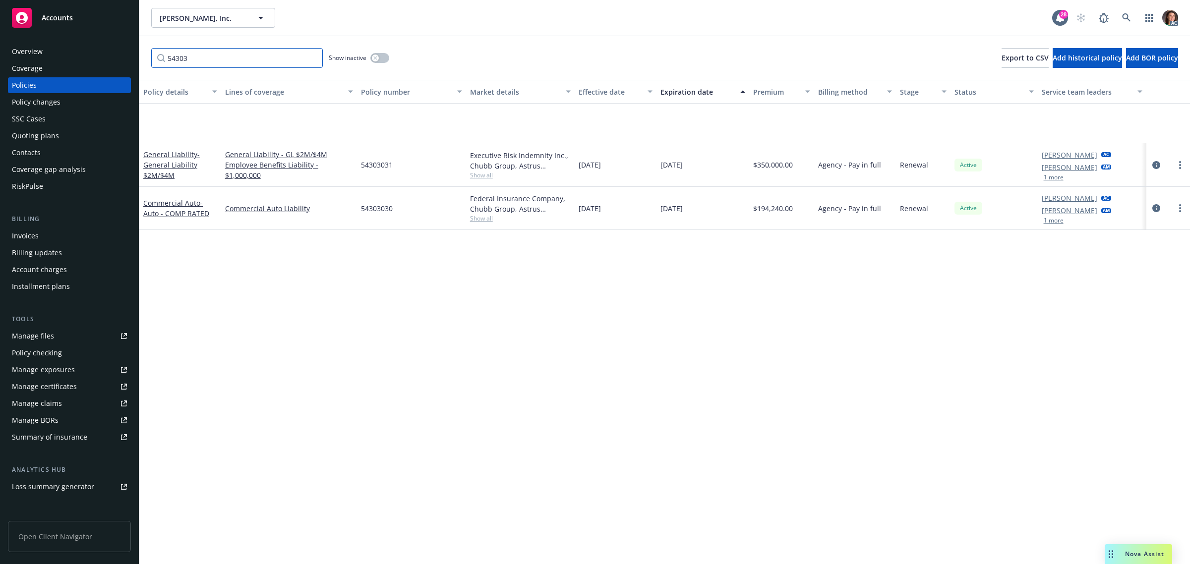
type input "54303"
click at [33, 237] on div "Invoices" at bounding box center [25, 236] width 27 height 16
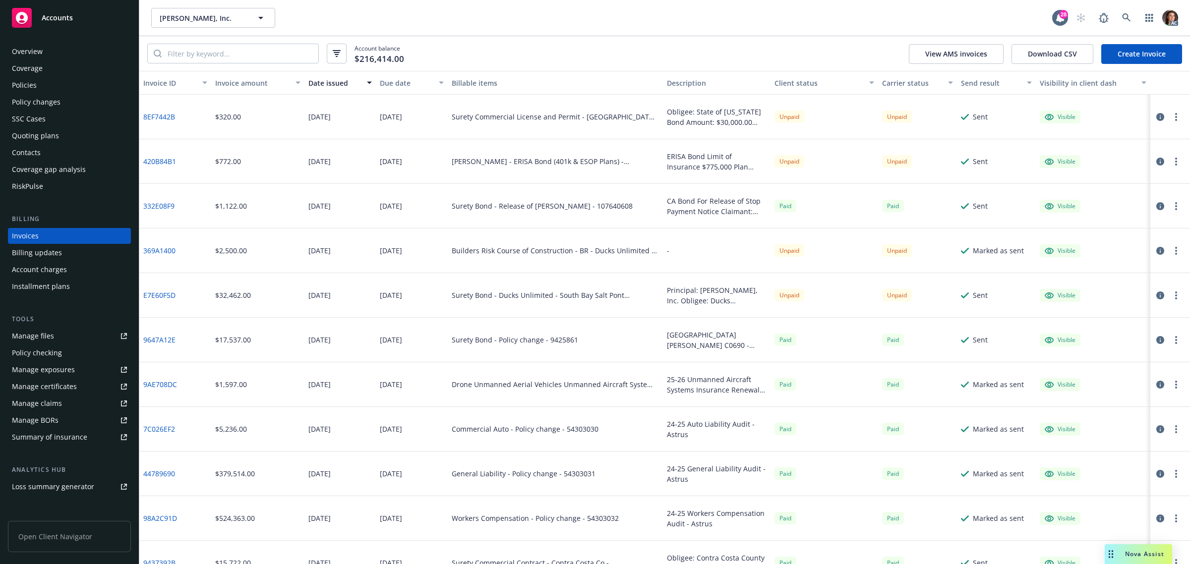
click at [388, 80] on div "Due date" at bounding box center [406, 83] width 53 height 10
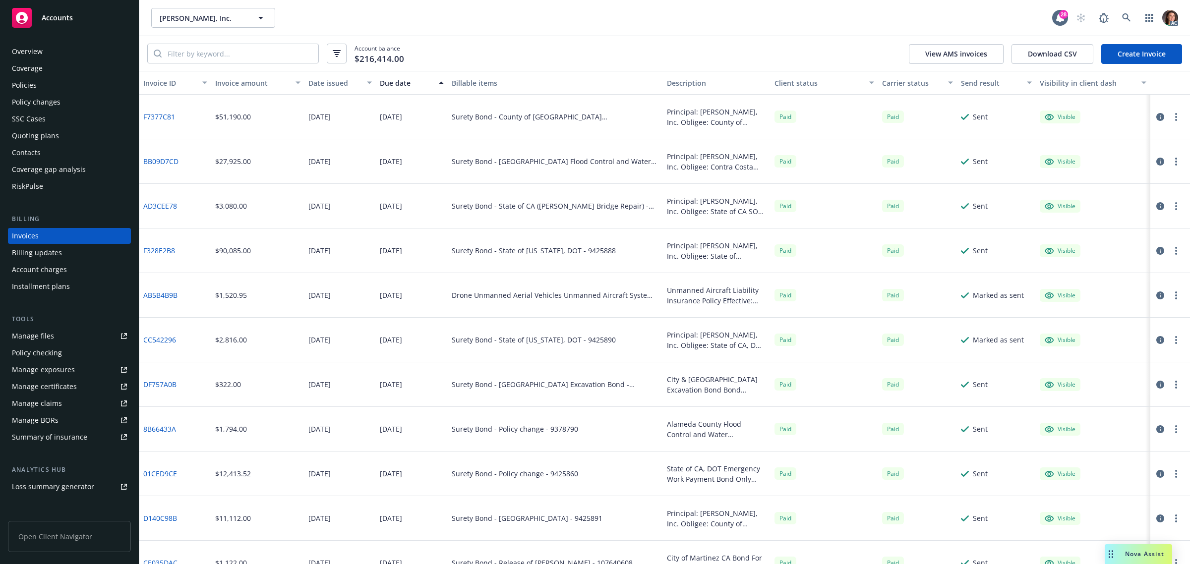
click at [388, 80] on div "Due date" at bounding box center [406, 83] width 53 height 10
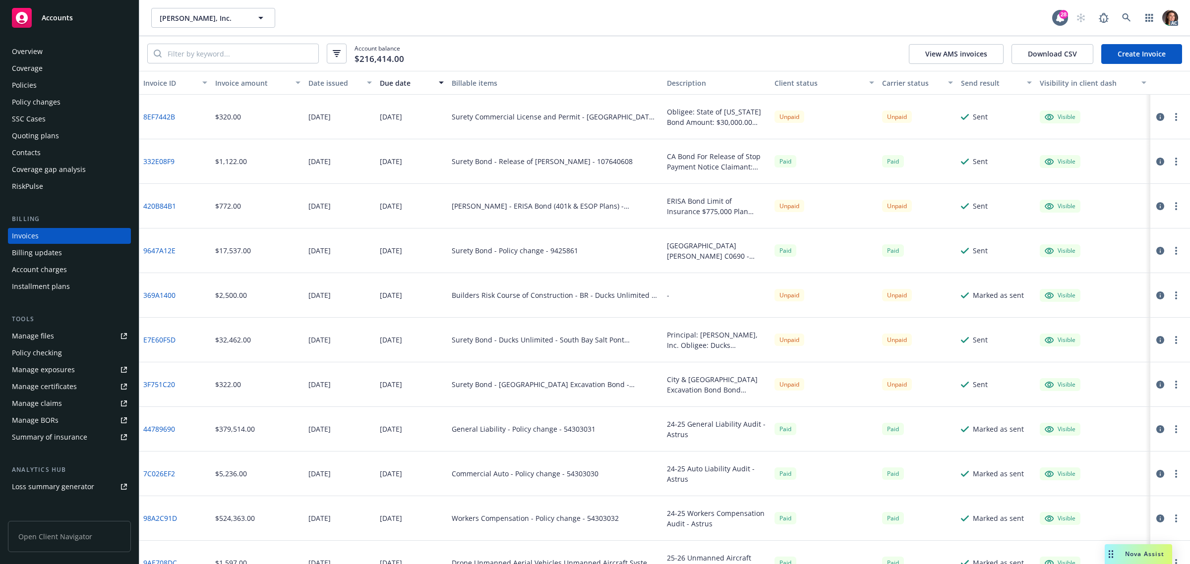
click at [56, 286] on div "Installment plans" at bounding box center [41, 287] width 58 height 16
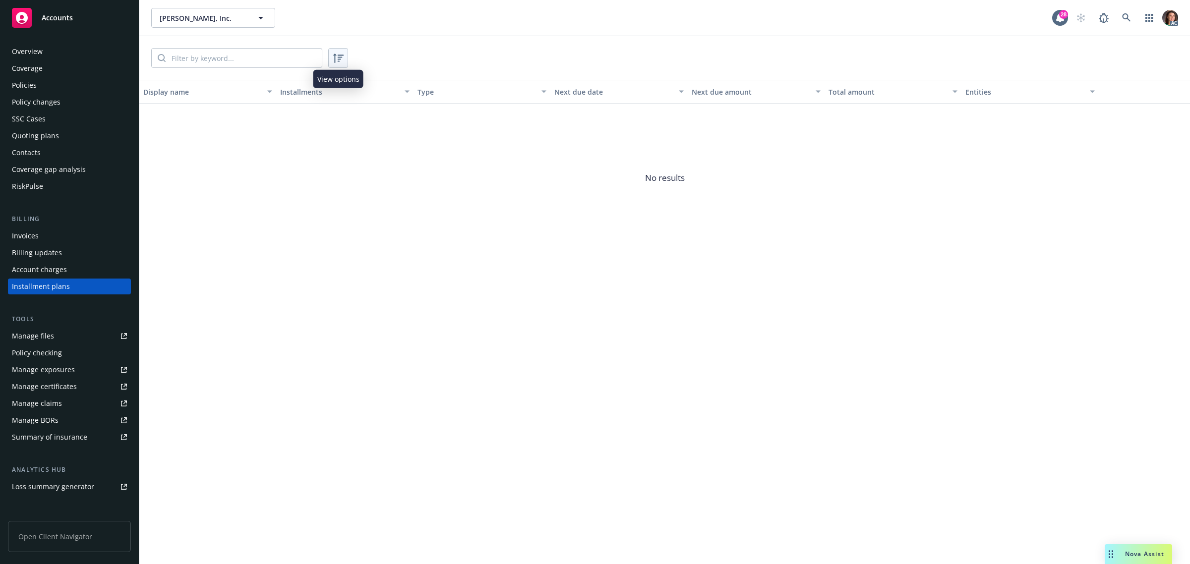
click at [341, 56] on icon at bounding box center [338, 58] width 12 height 12
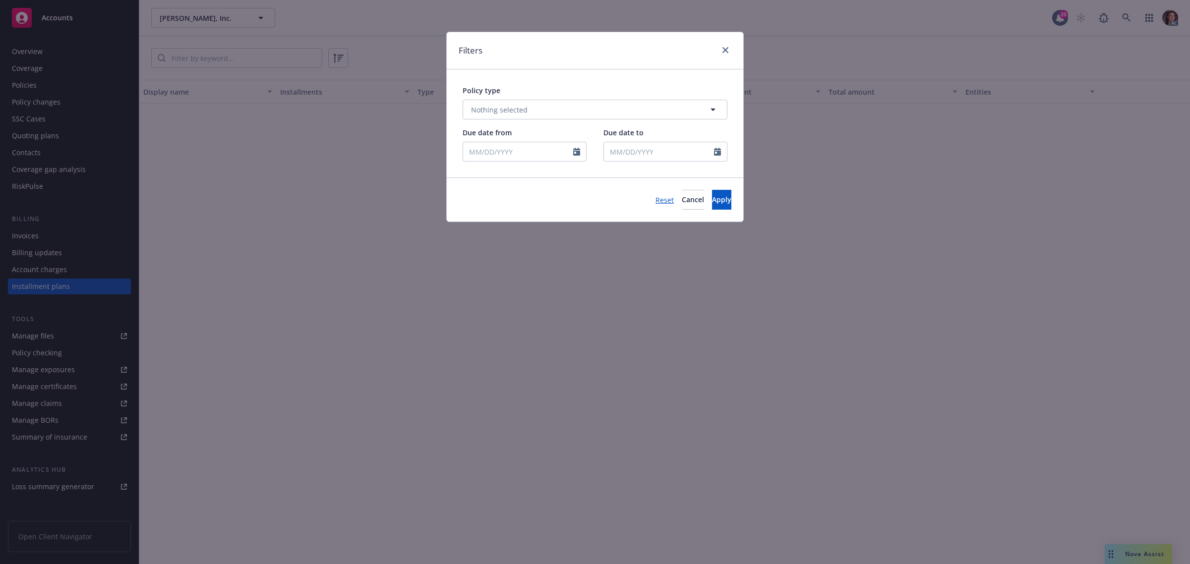
click at [313, 195] on div "Filters Policy type No readable name Nothing selected Due date from Due date to…" at bounding box center [595, 282] width 1190 height 564
click at [727, 51] on icon "close" at bounding box center [726, 50] width 6 height 6
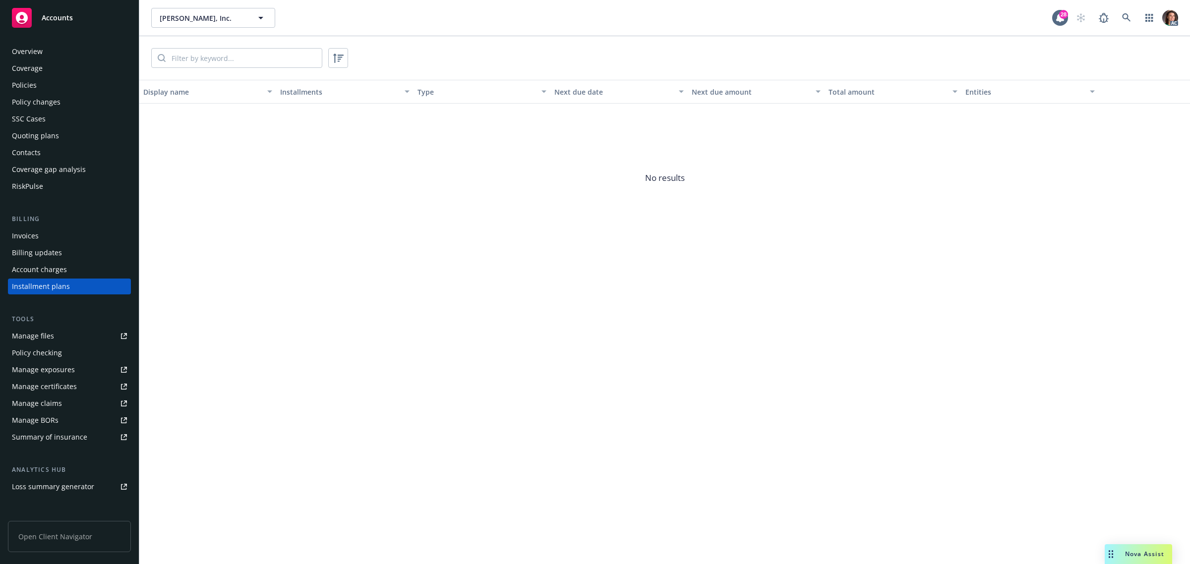
click at [25, 84] on div "Policies" at bounding box center [24, 85] width 25 height 16
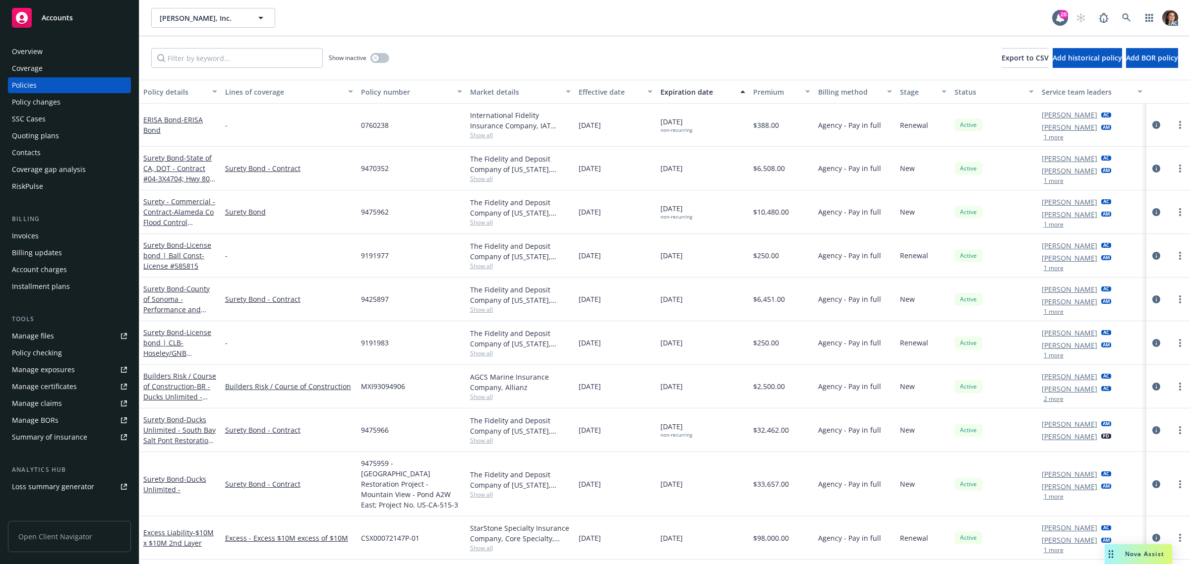
click at [608, 93] on div "Effective date" at bounding box center [610, 92] width 63 height 10
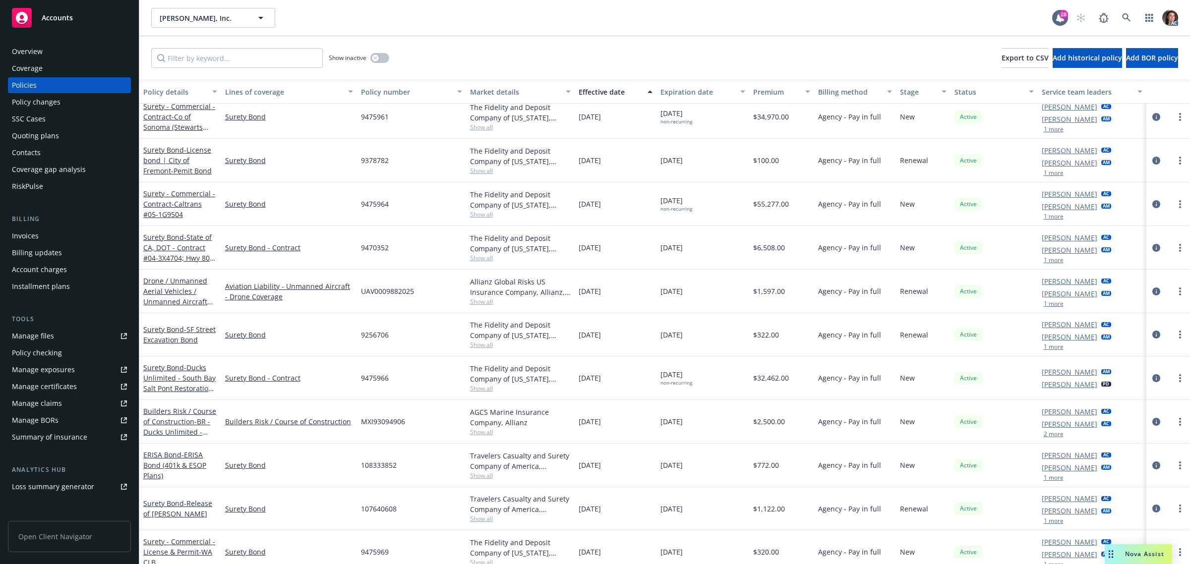
scroll to position [817, 0]
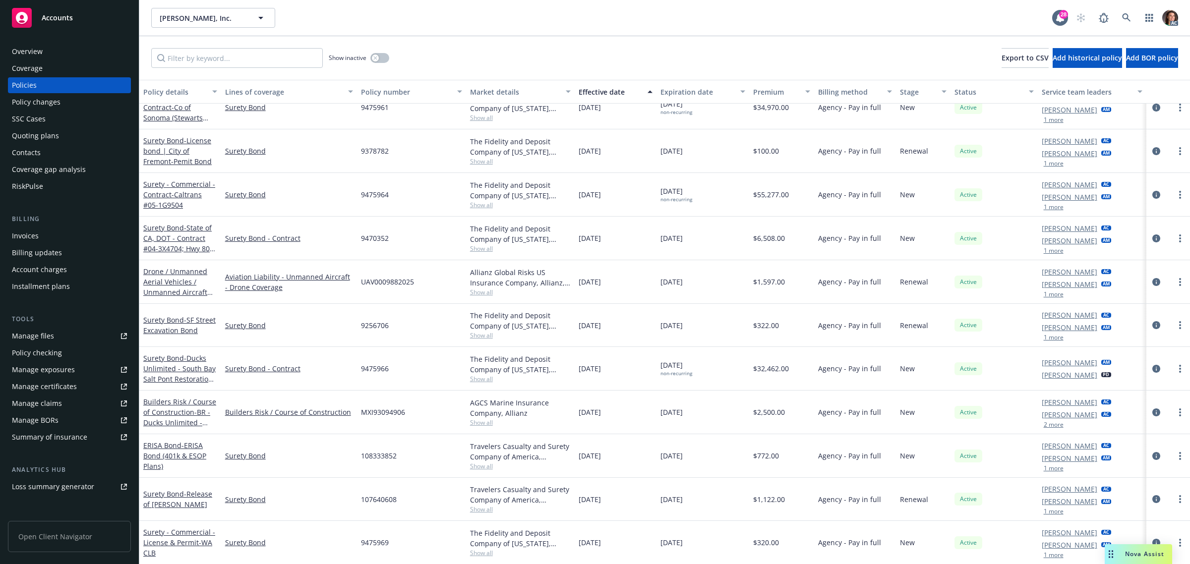
drag, startPoint x: 350, startPoint y: 147, endPoint x: 393, endPoint y: 3, distance: 150.1
click at [350, 146] on link "Surety Bond" at bounding box center [289, 151] width 128 height 10
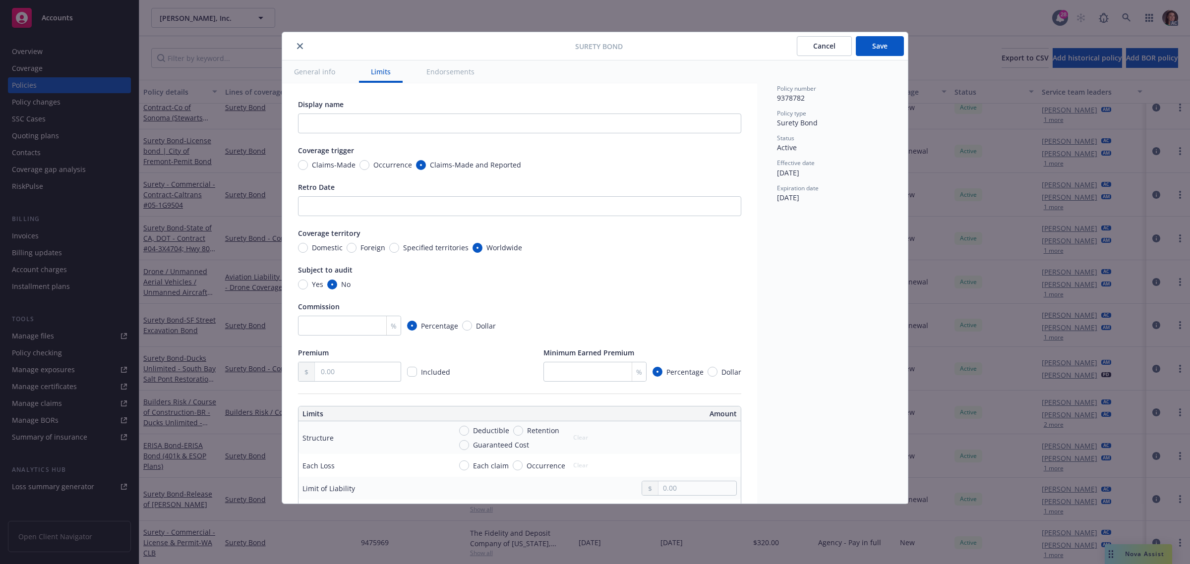
drag, startPoint x: 296, startPoint y: 45, endPoint x: 1041, endPoint y: 0, distance: 747.2
click at [296, 45] on button "close" at bounding box center [300, 46] width 12 height 12
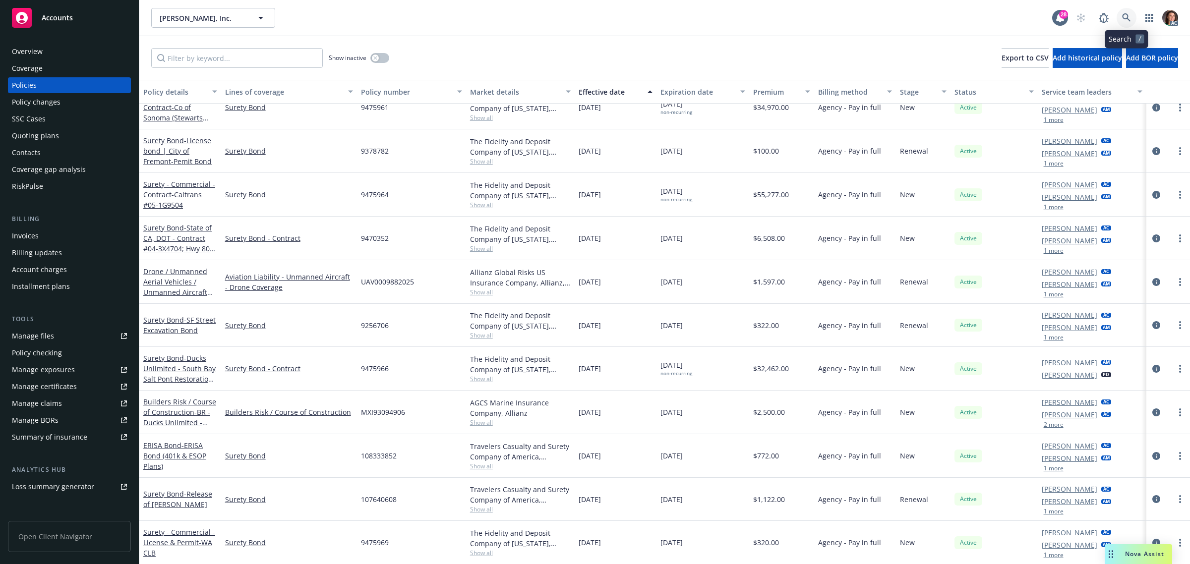
click at [1127, 13] on icon at bounding box center [1126, 17] width 9 height 9
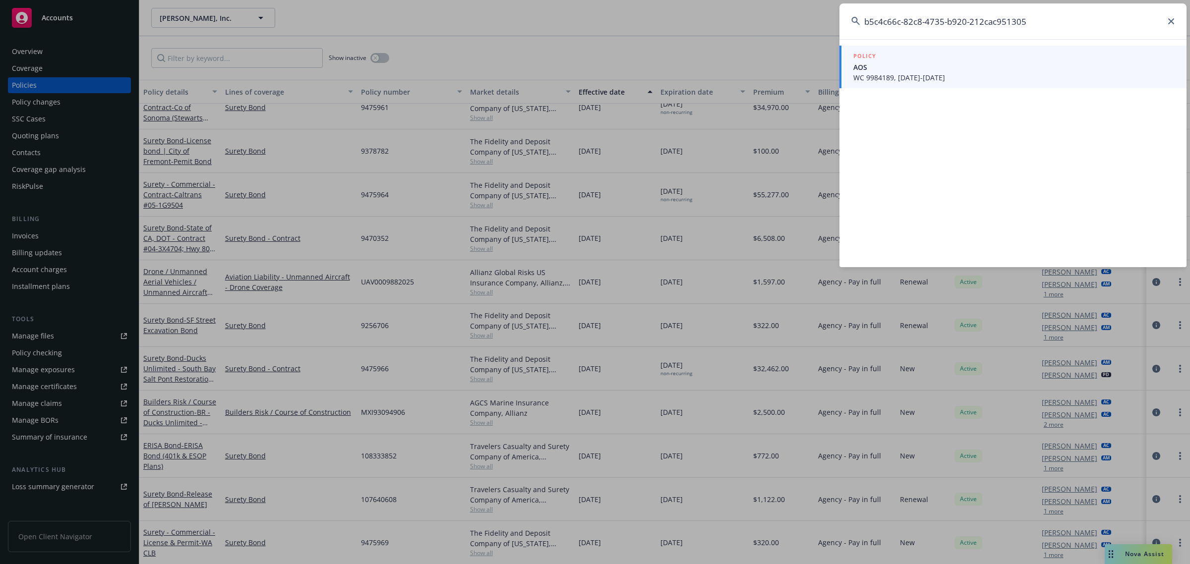
type input "b5c4c66c-82c8-4735-b920-212cac951305"
click at [894, 70] on span "AOS" at bounding box center [1013, 67] width 321 height 10
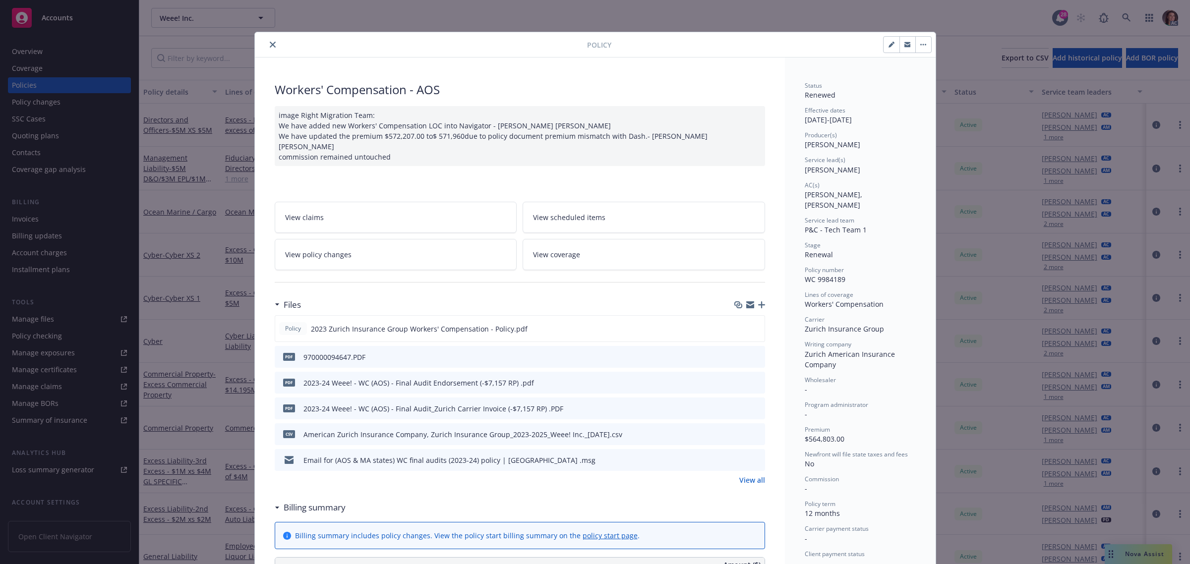
click at [360, 252] on link "View policy changes" at bounding box center [396, 254] width 243 height 31
click at [270, 43] on icon "close" at bounding box center [273, 45] width 6 height 6
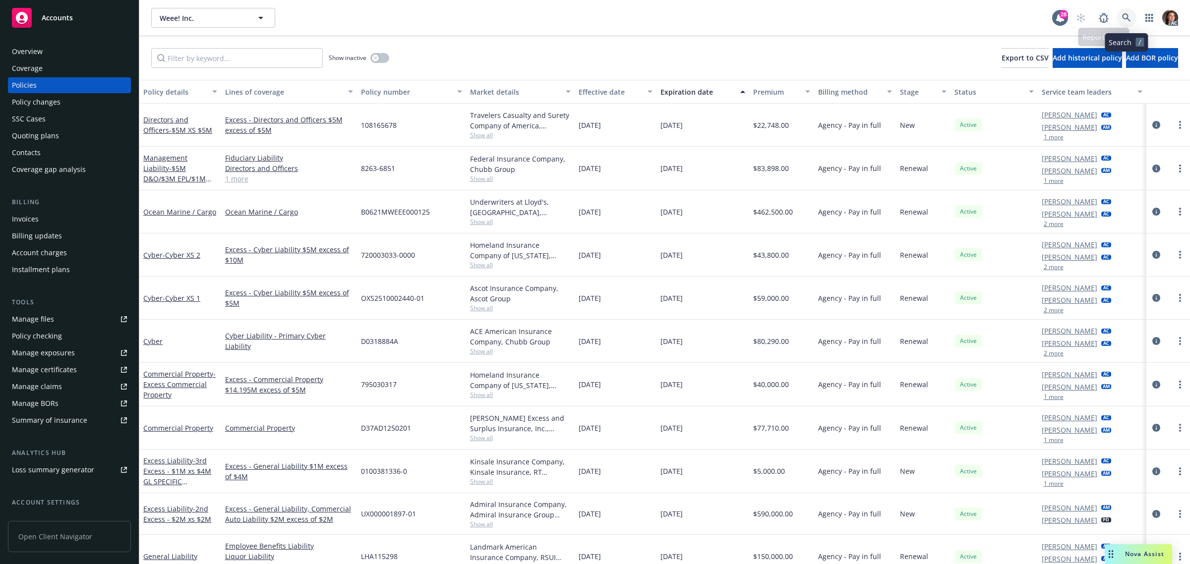
click at [1119, 15] on link at bounding box center [1127, 18] width 20 height 20
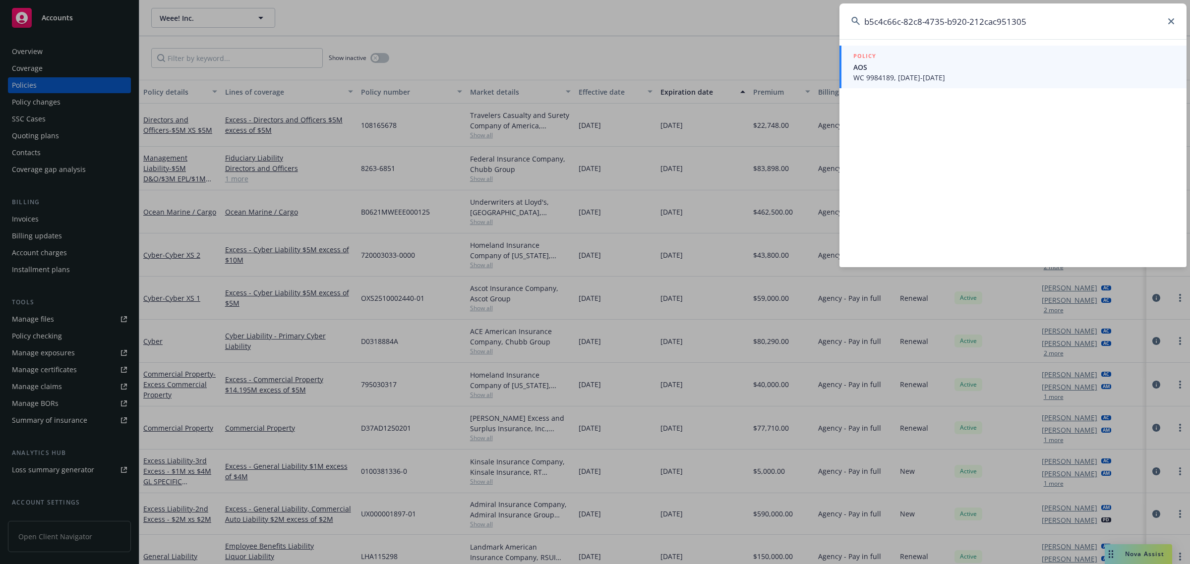
type input "b5c4c66c-82c8-4735-b920-212cac951305"
click at [883, 63] on span "AOS" at bounding box center [1013, 67] width 321 height 10
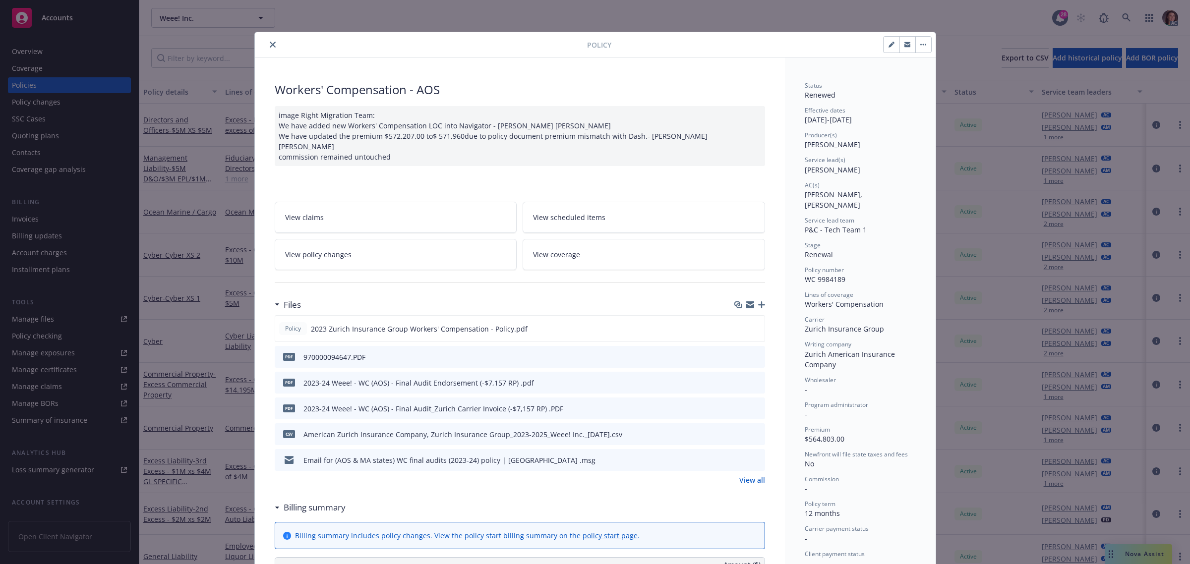
click at [270, 43] on icon "close" at bounding box center [273, 45] width 6 height 6
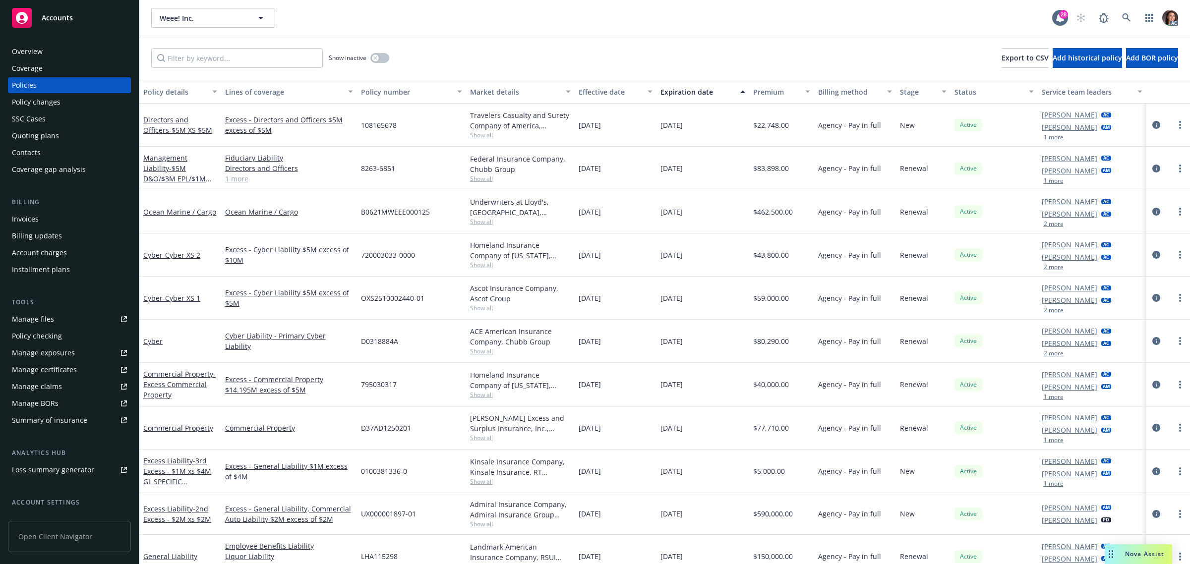
click at [28, 214] on div "Invoices" at bounding box center [25, 219] width 27 height 16
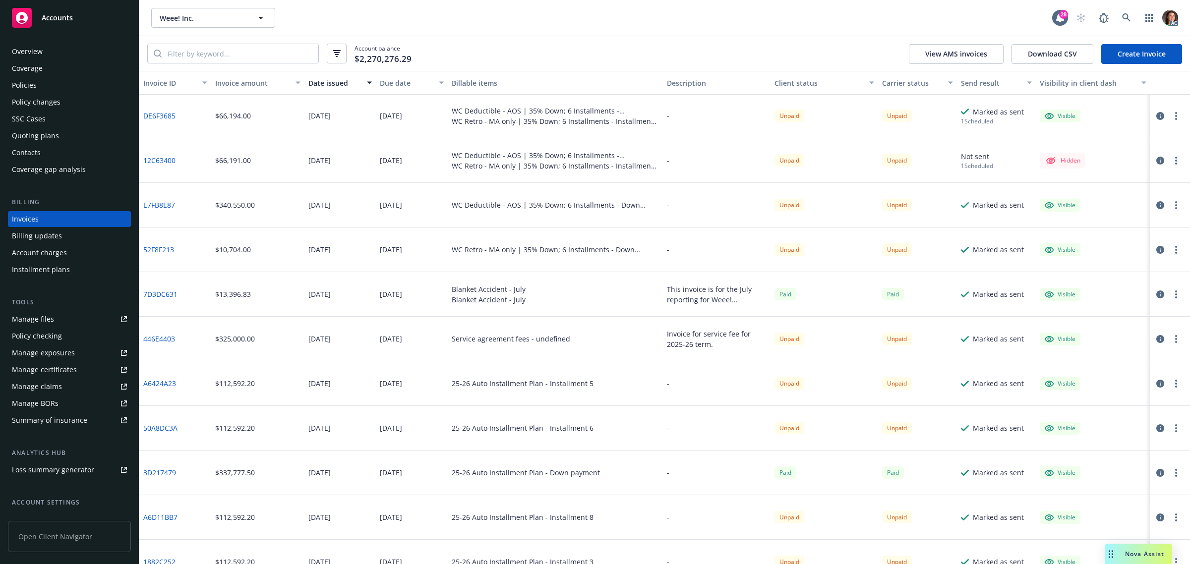
scroll to position [248, 0]
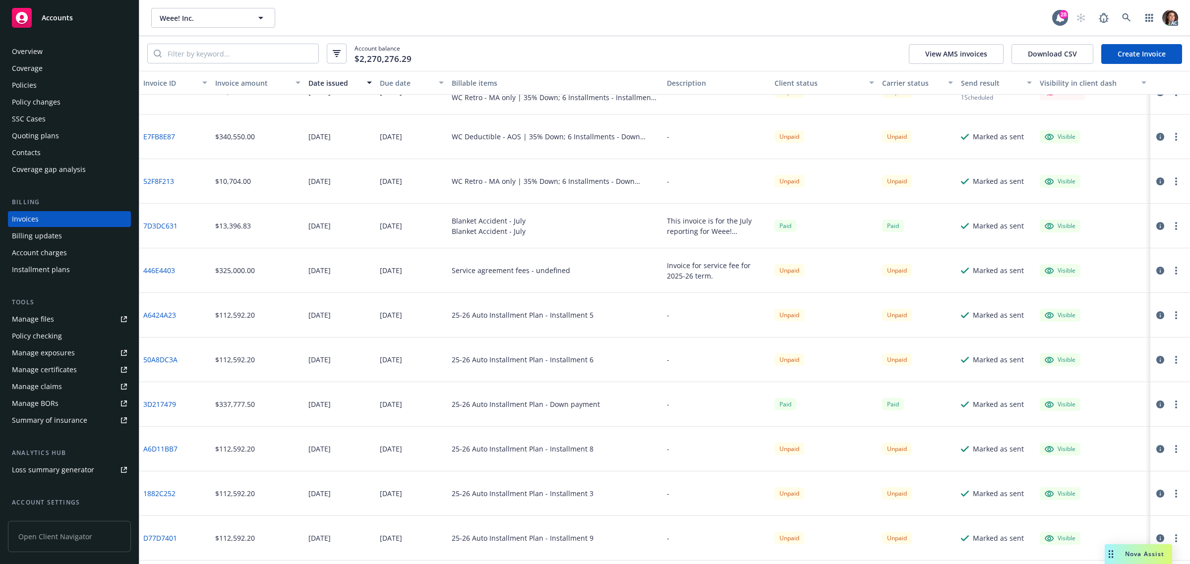
click at [64, 247] on div "Account charges" at bounding box center [39, 253] width 55 height 16
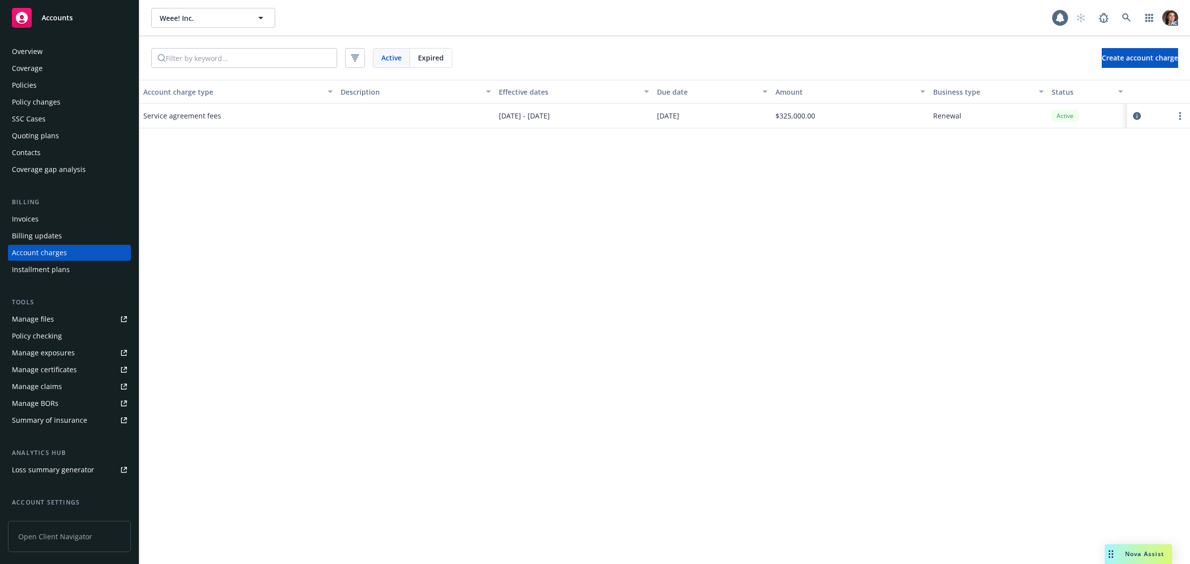
click at [441, 62] on span "Expired" at bounding box center [431, 58] width 26 height 10
click at [387, 58] on span "Active" at bounding box center [391, 58] width 20 height 10
drag, startPoint x: 43, startPoint y: 236, endPoint x: 93, endPoint y: 241, distance: 50.4
click at [43, 235] on div "Billing updates" at bounding box center [37, 236] width 50 height 16
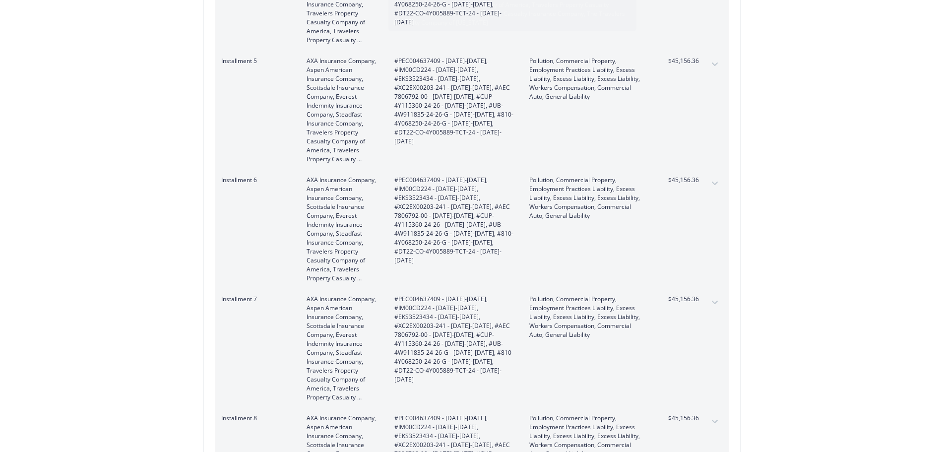
scroll to position [694, 0]
